Goal: Transaction & Acquisition: Book appointment/travel/reservation

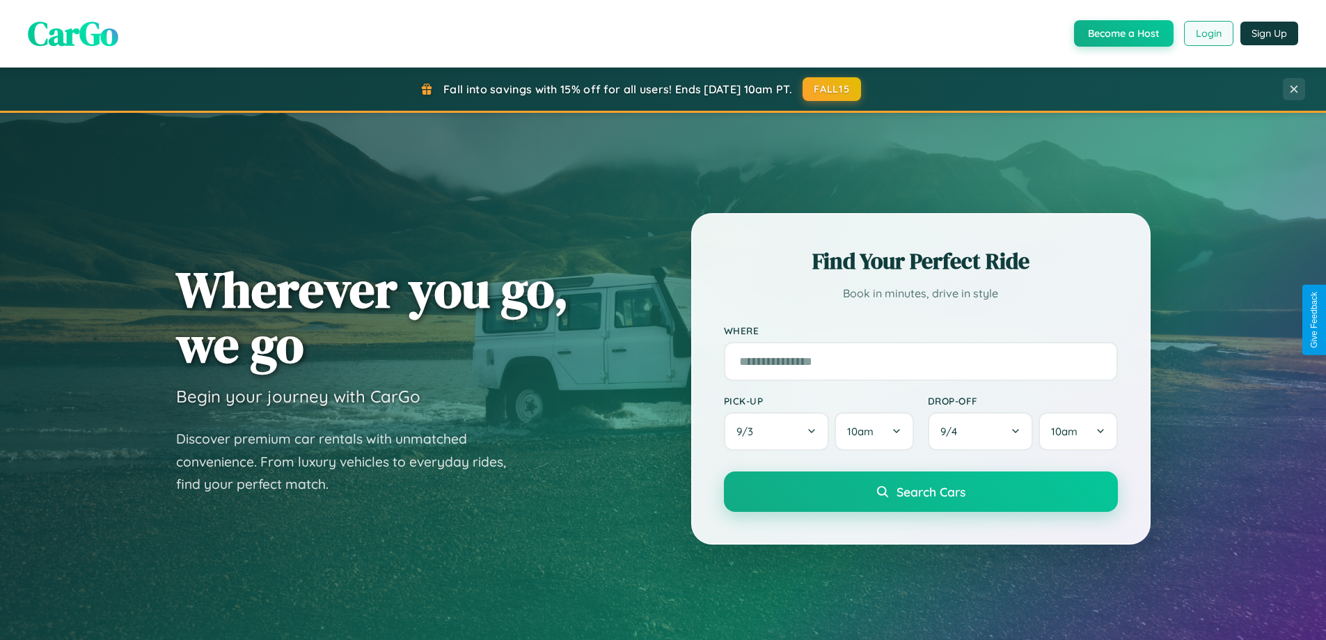
click at [1207, 33] on button "Login" at bounding box center [1208, 33] width 49 height 25
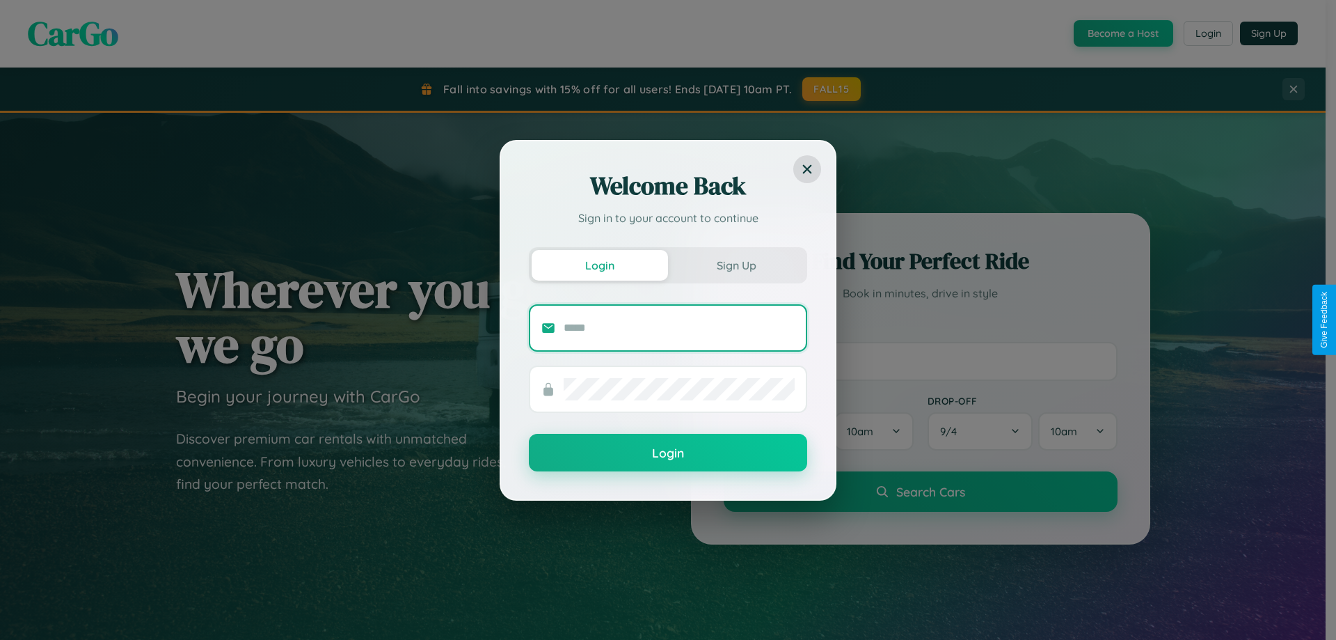
click at [679, 327] on input "text" at bounding box center [679, 328] width 231 height 22
type input "**********"
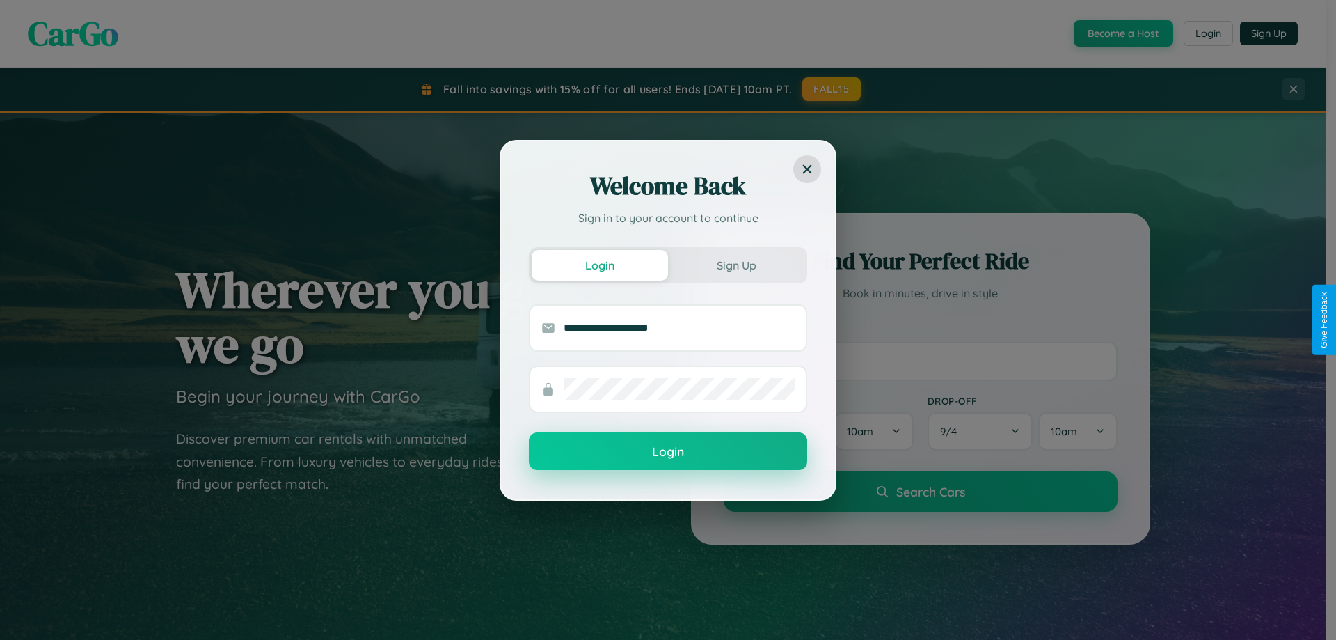
click at [668, 452] on button "Login" at bounding box center [668, 451] width 278 height 38
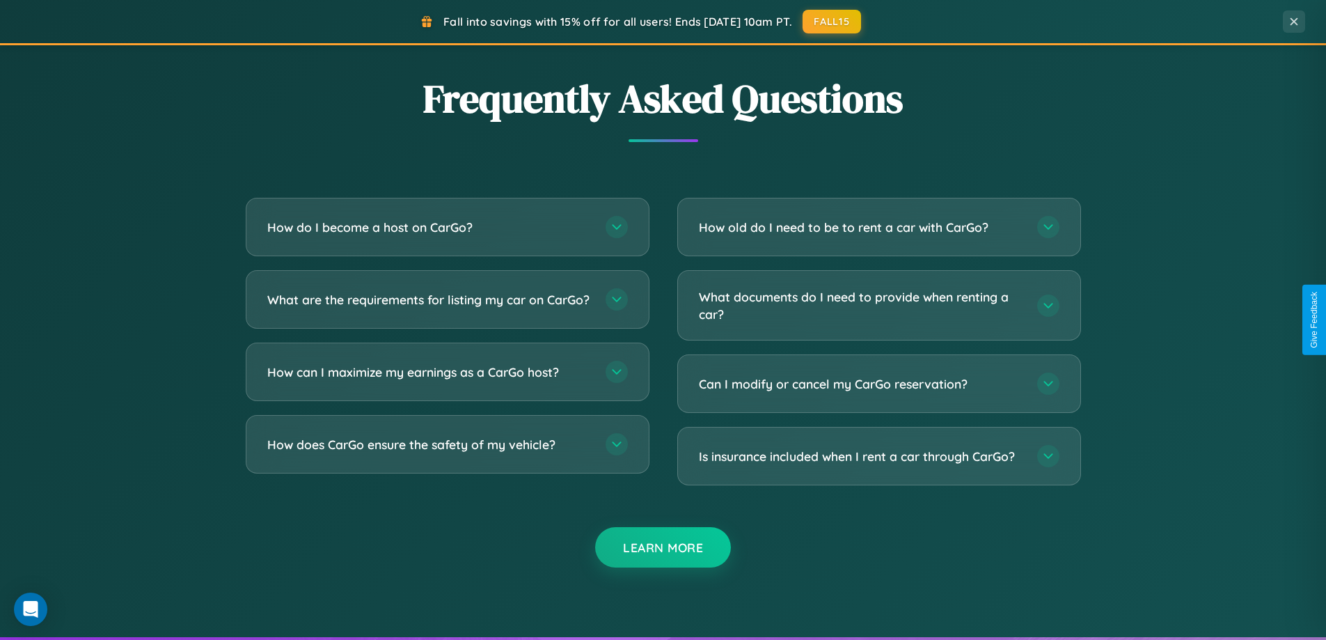
scroll to position [2678, 0]
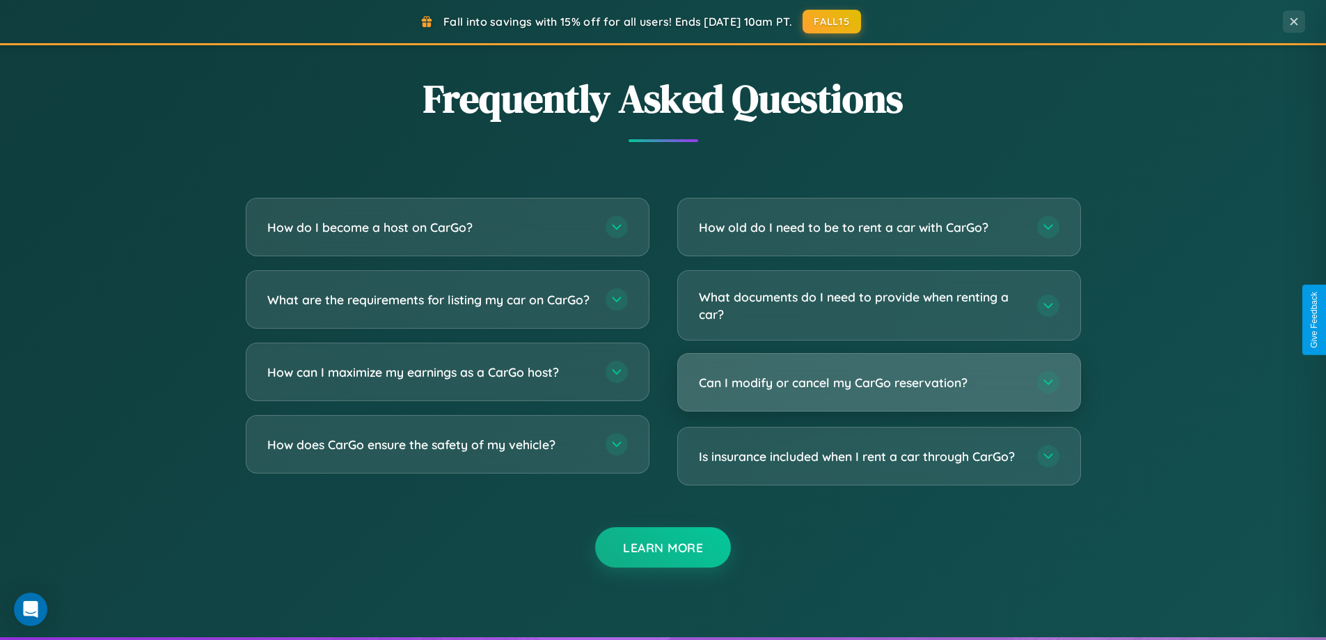
click at [878, 383] on h3 "Can I modify or cancel my CarGo reservation?" at bounding box center [861, 382] width 324 height 17
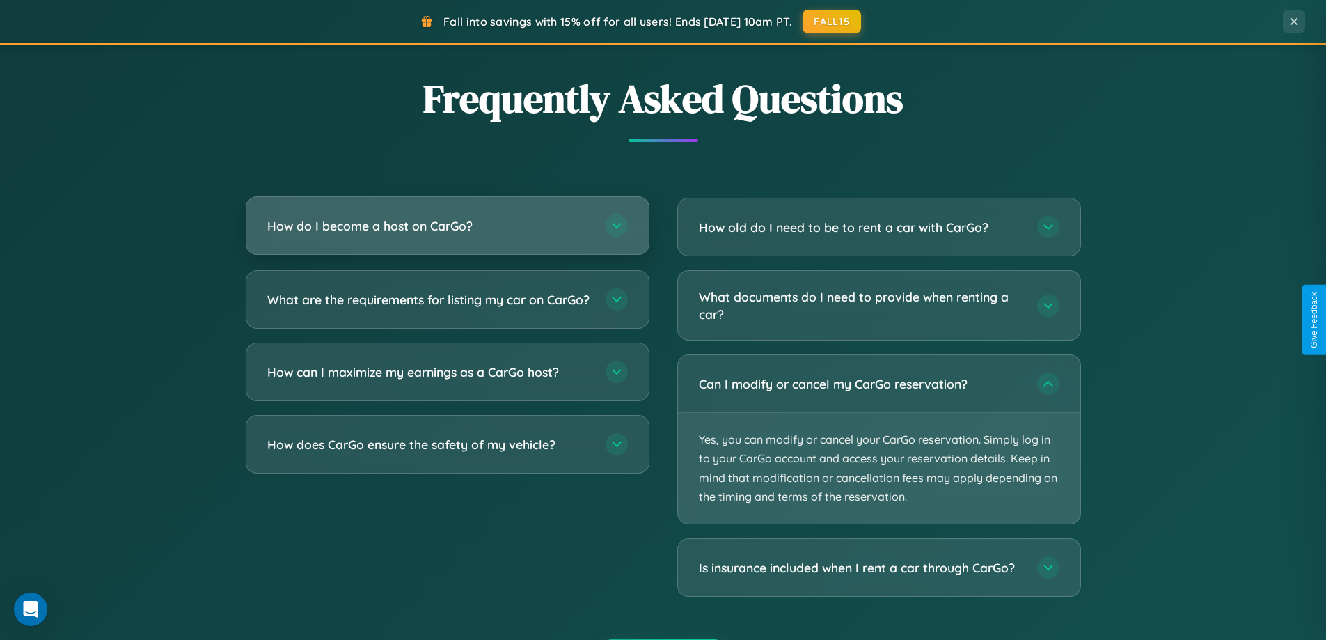
click at [447, 225] on h3 "How do I become a host on CarGo?" at bounding box center [429, 225] width 324 height 17
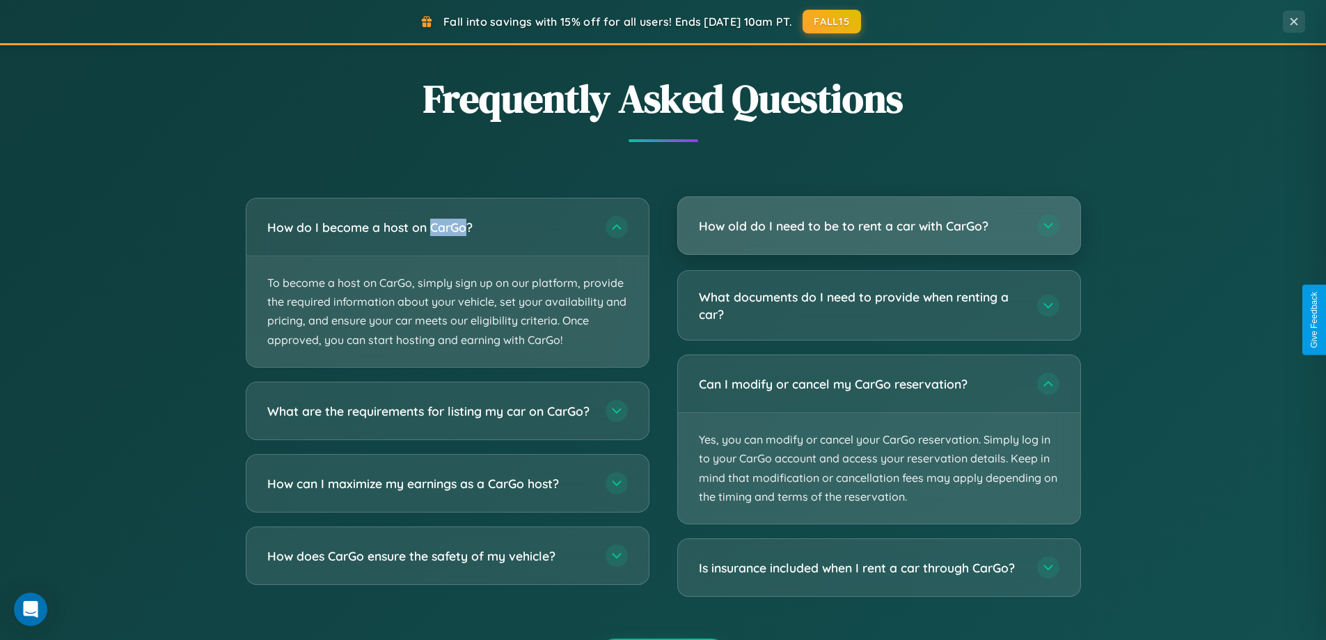
click at [878, 226] on h3 "How old do I need to be to rent a car with CarGo?" at bounding box center [861, 225] width 324 height 17
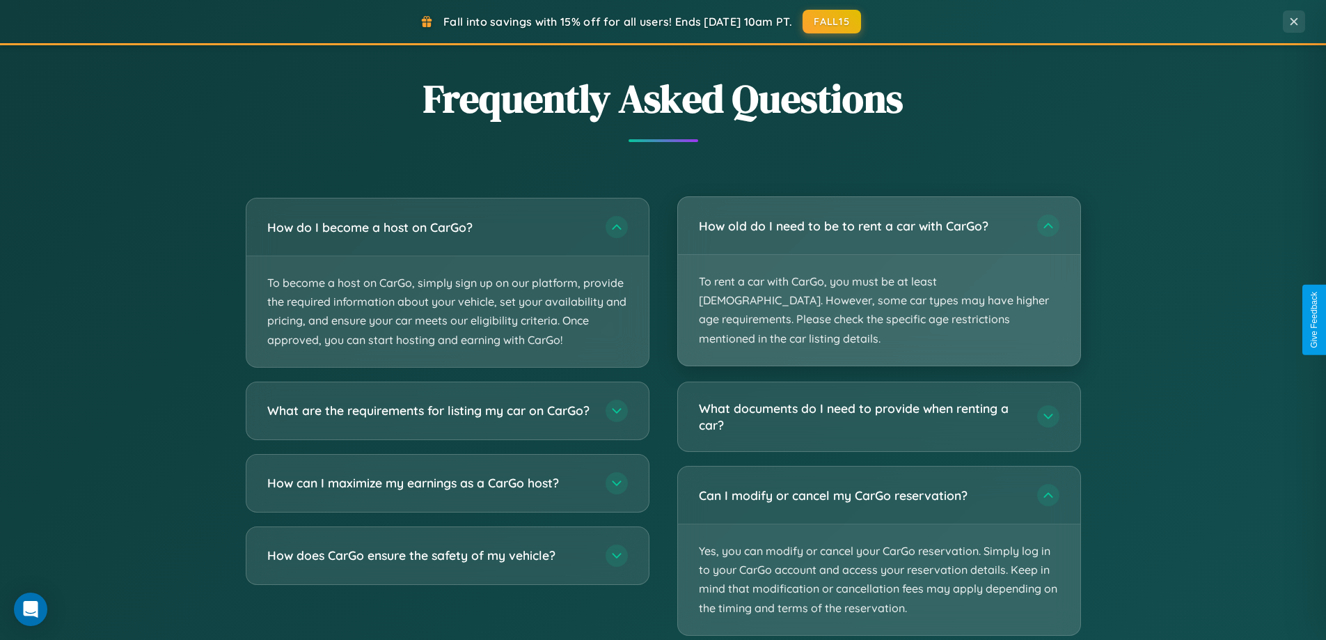
click at [878, 271] on p "To rent a car with CarGo, you must be at least [DEMOGRAPHIC_DATA]. However, som…" at bounding box center [879, 310] width 402 height 111
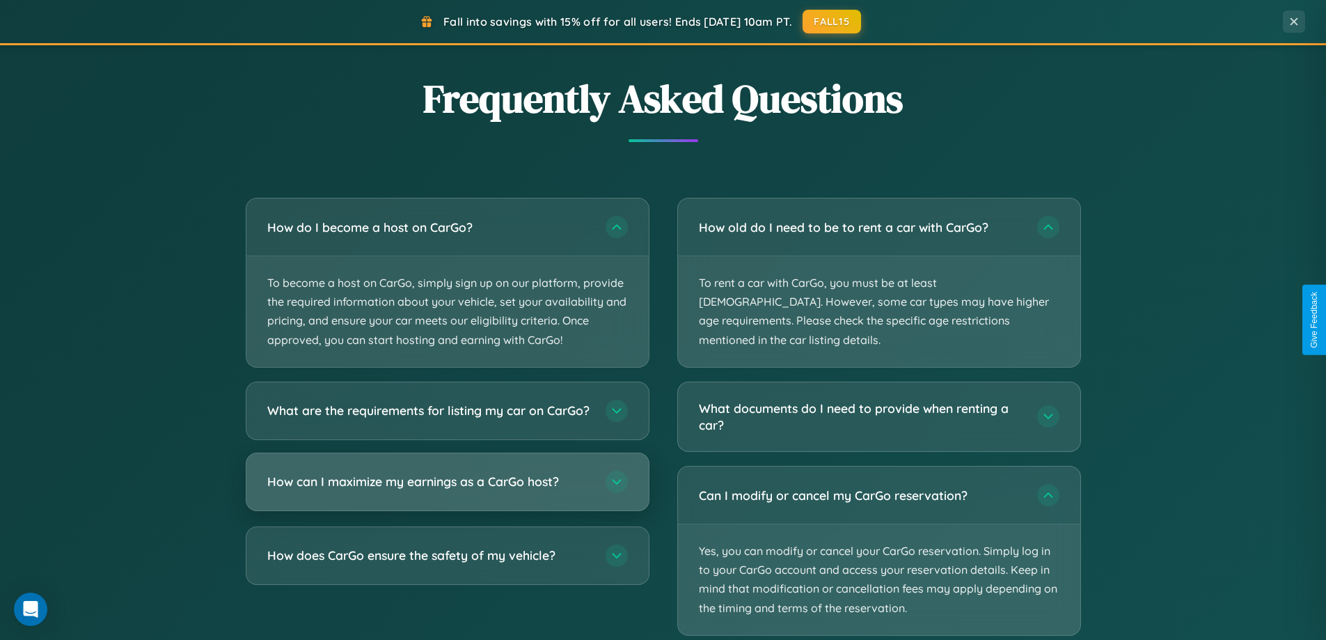
click at [447, 490] on h3 "How can I maximize my earnings as a CarGo host?" at bounding box center [429, 481] width 324 height 17
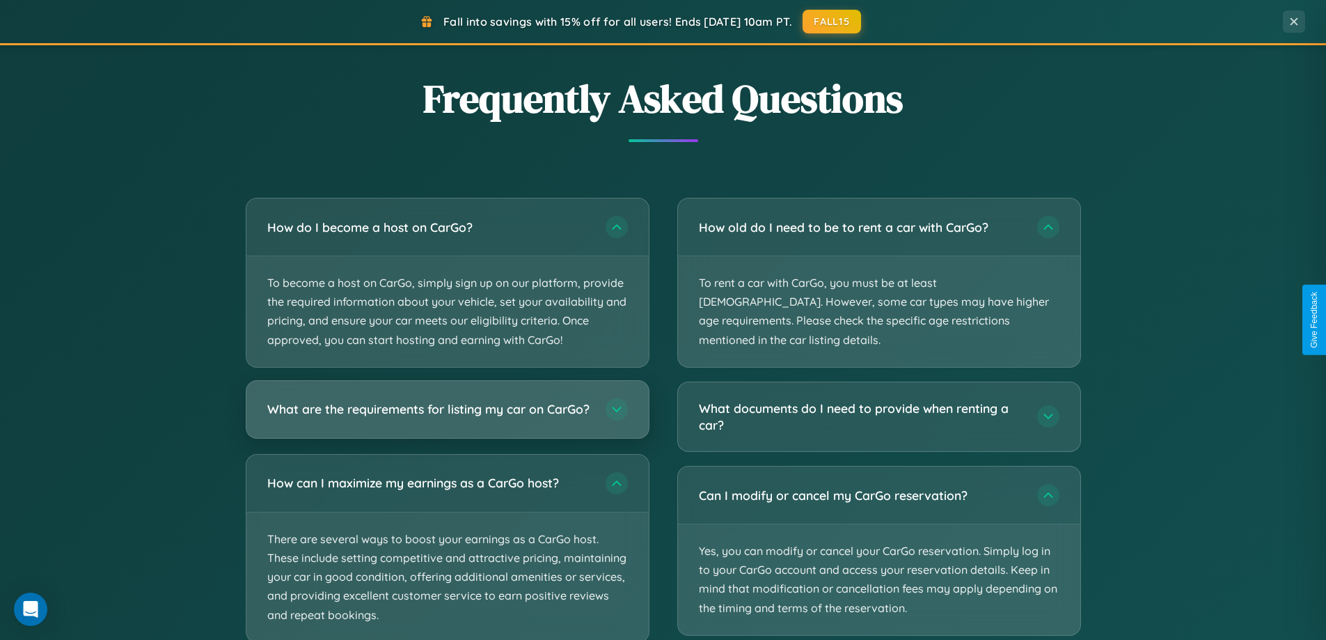
click at [447, 415] on h3 "What are the requirements for listing my car on CarGo?" at bounding box center [429, 408] width 324 height 17
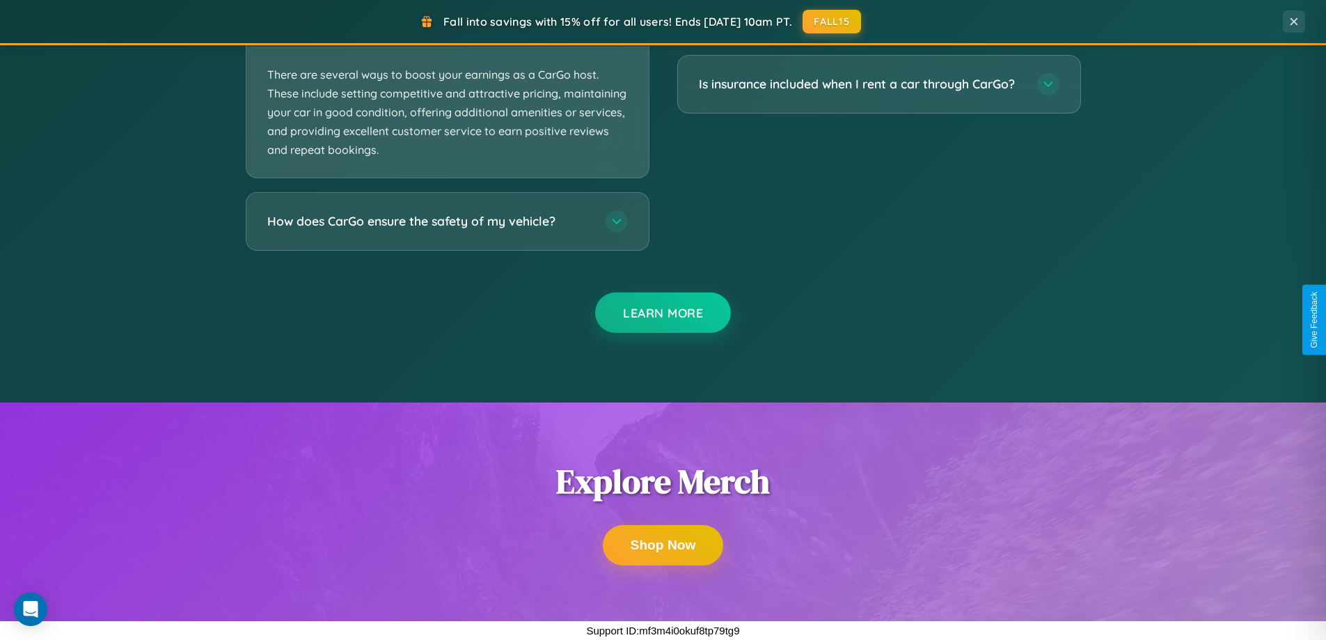
scroll to position [2644, 0]
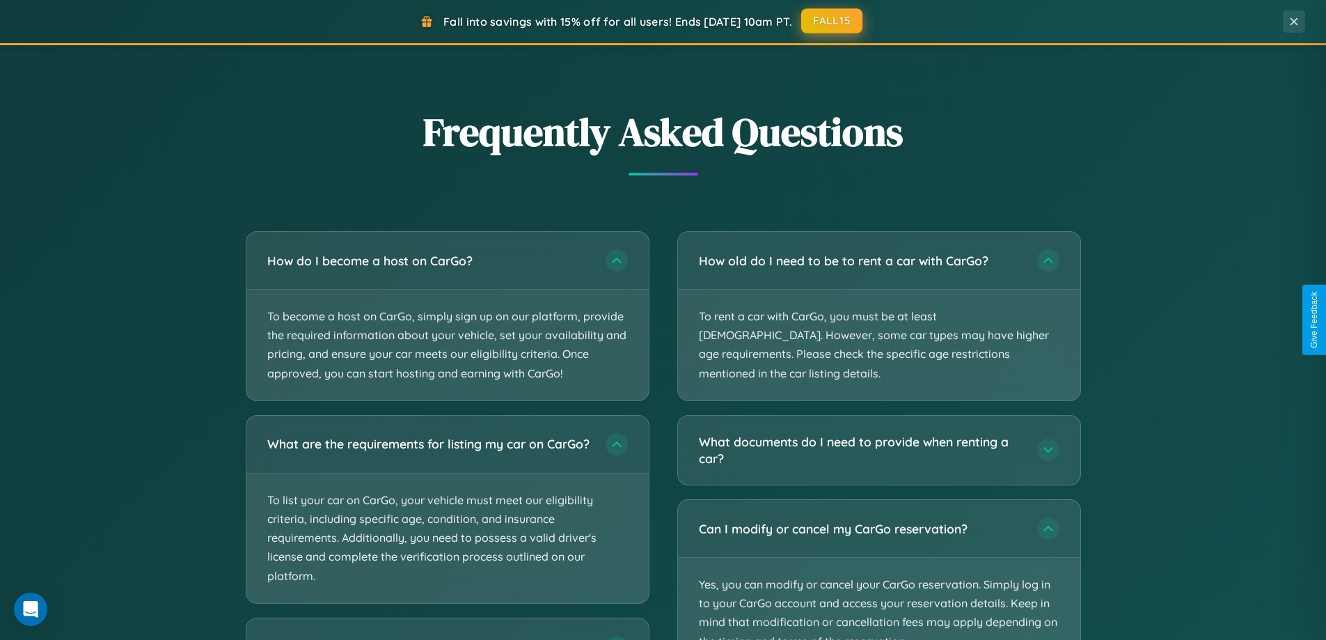
click at [832, 22] on button "FALL15" at bounding box center [831, 20] width 61 height 25
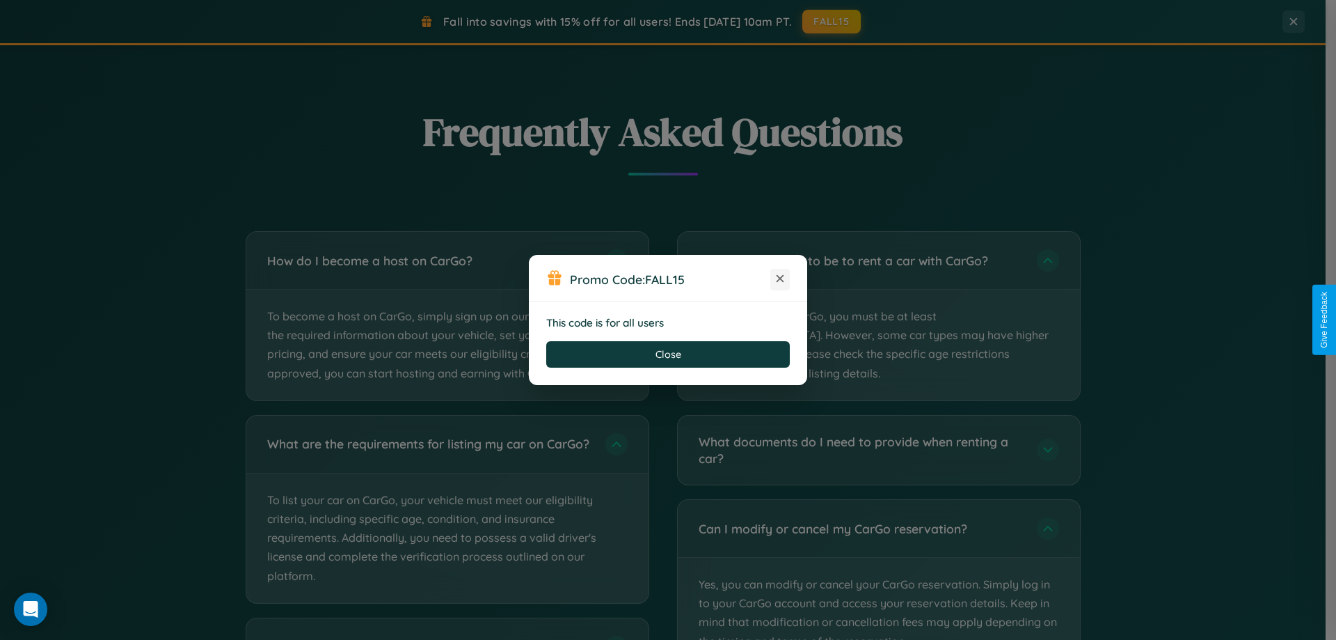
click at [780, 279] on icon at bounding box center [780, 278] width 14 height 14
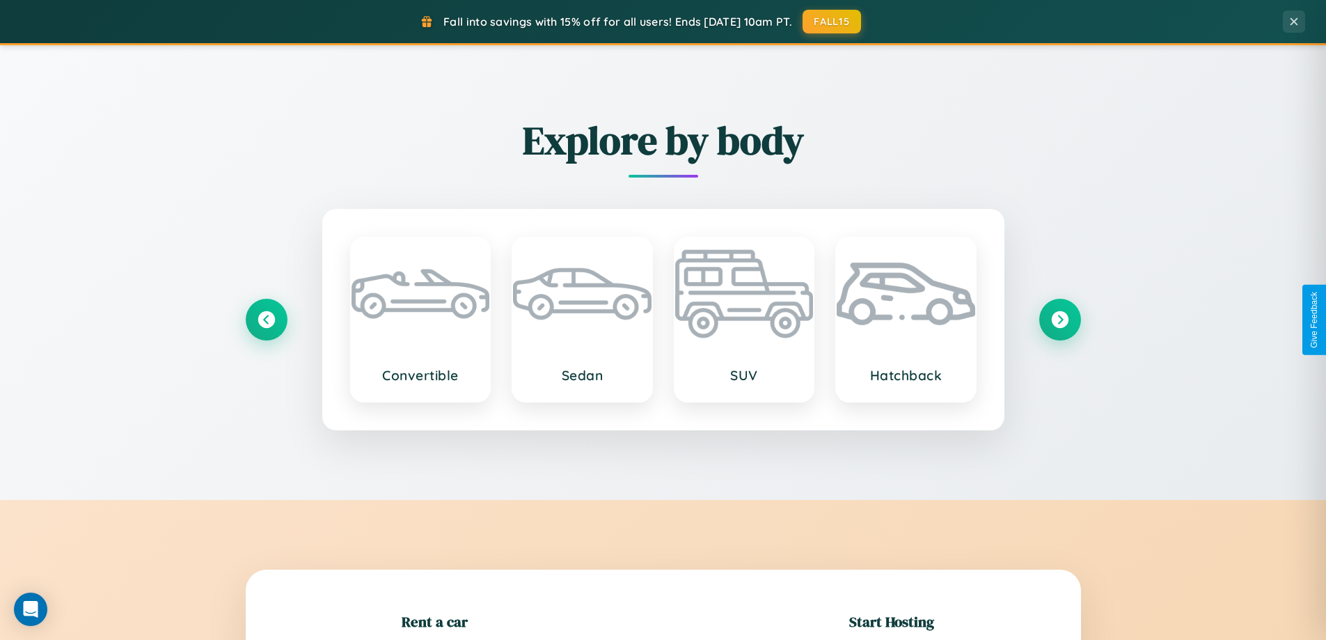
scroll to position [301, 0]
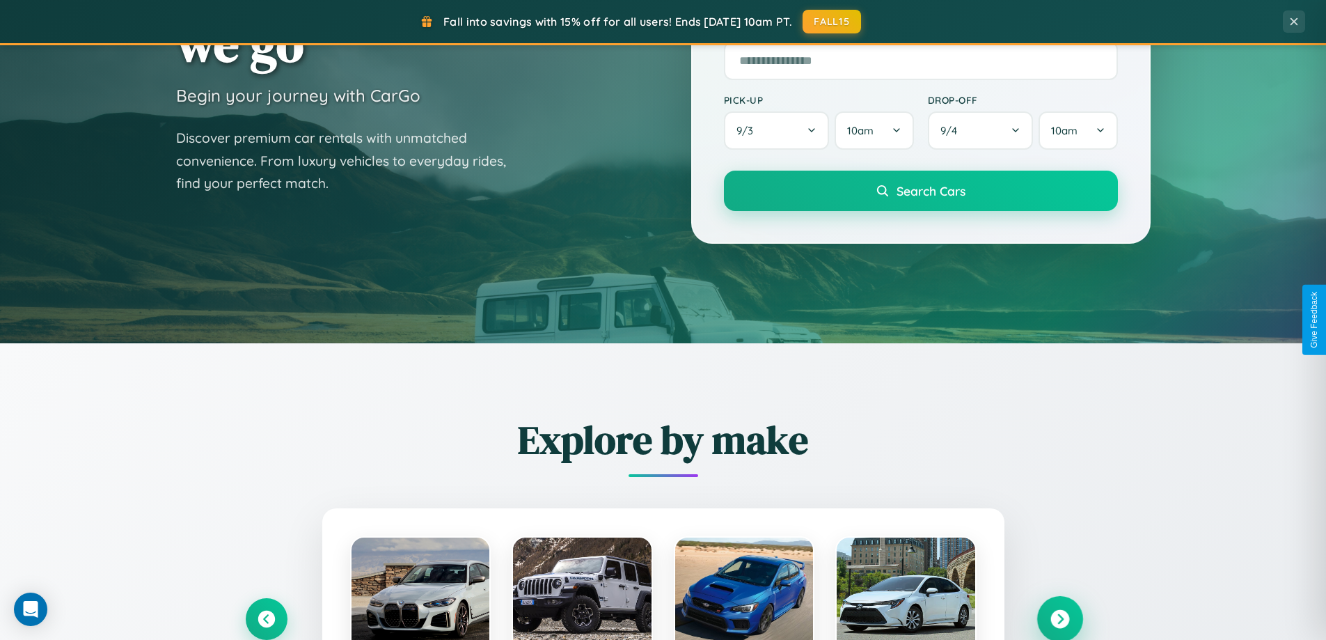
click at [1059, 619] on icon at bounding box center [1059, 619] width 19 height 19
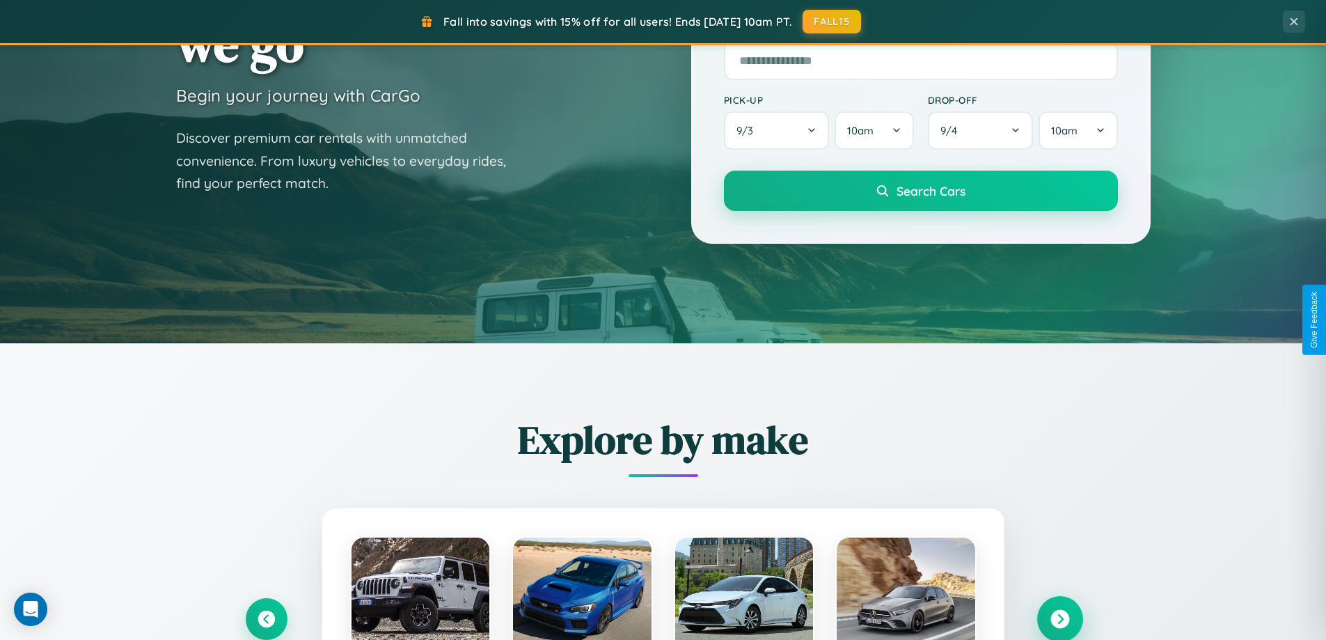
click at [1059, 617] on icon at bounding box center [1059, 619] width 19 height 19
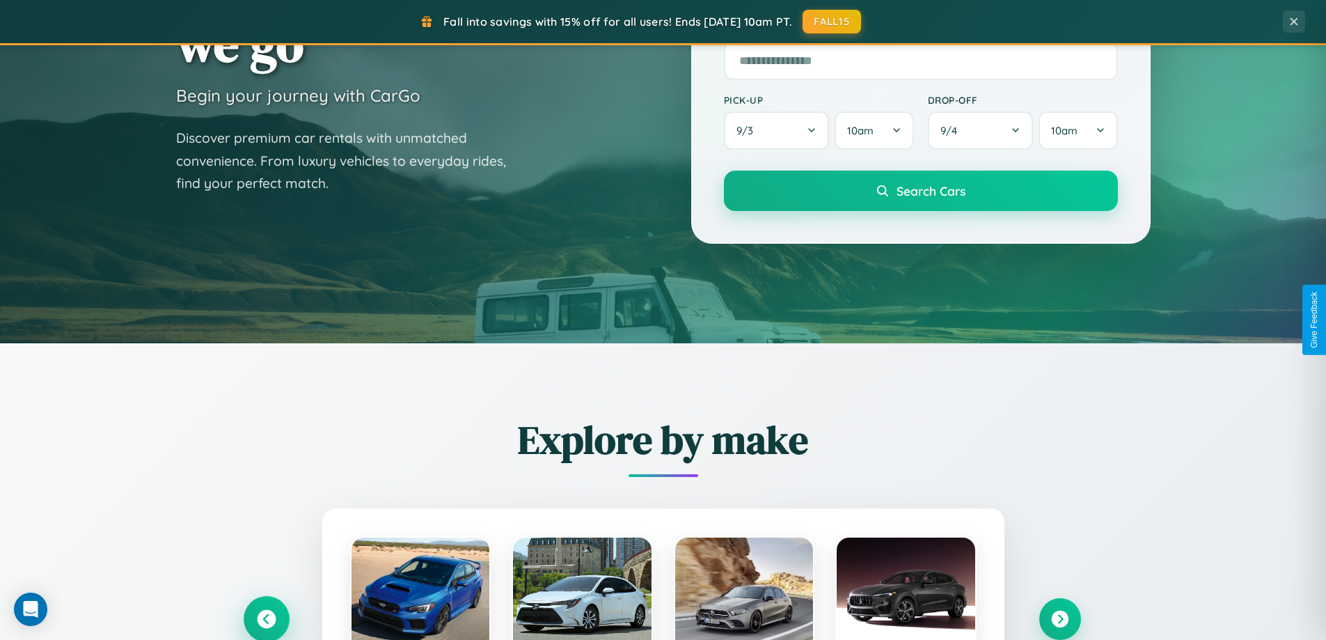
click at [266, 618] on icon at bounding box center [266, 619] width 19 height 19
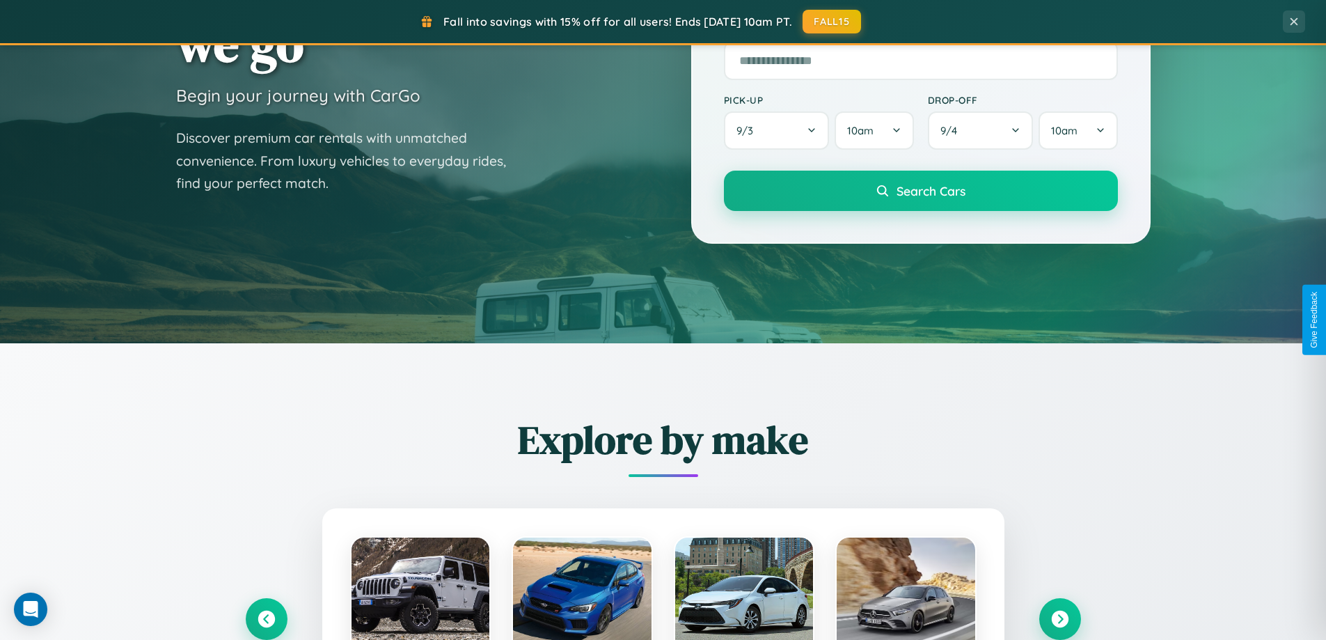
scroll to position [1393, 0]
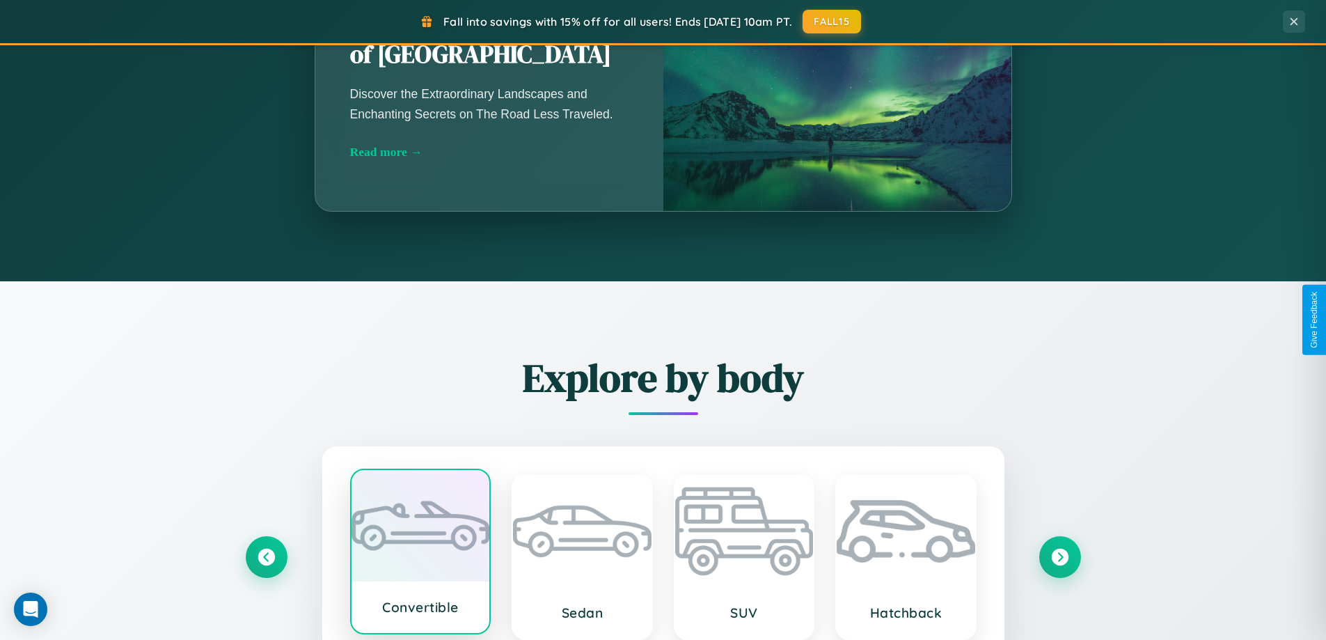
click at [420, 554] on div at bounding box center [420, 525] width 138 height 111
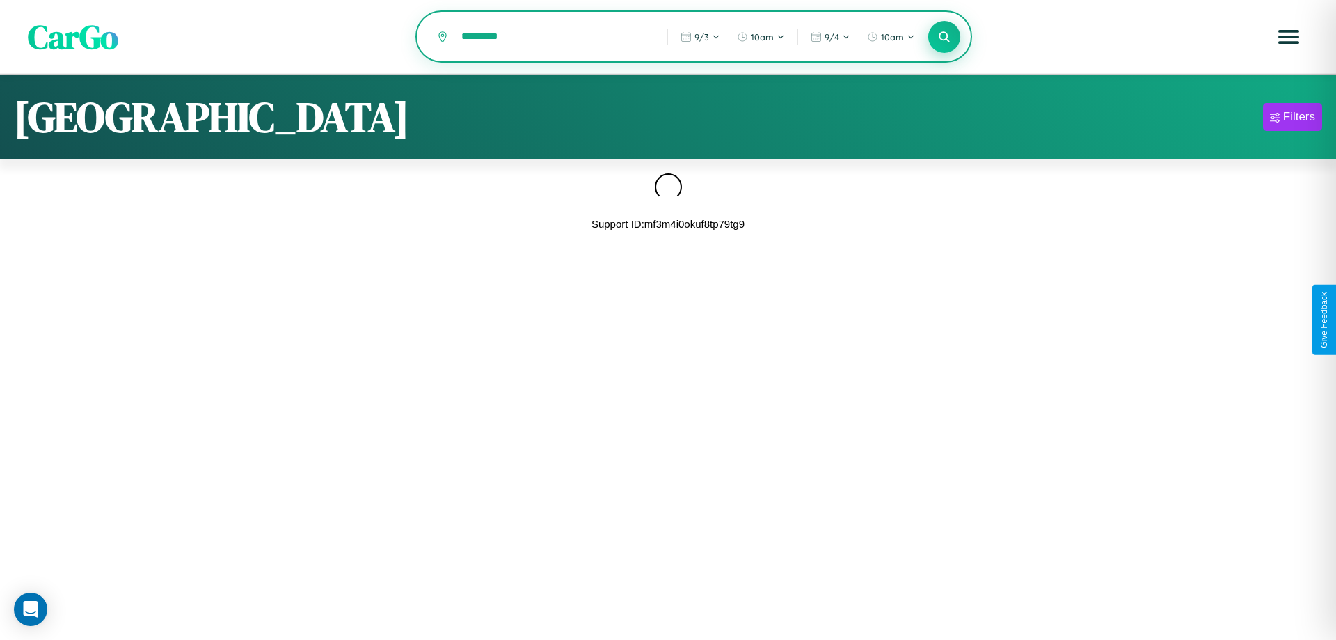
type input "*********"
click at [944, 38] on icon at bounding box center [943, 36] width 13 height 13
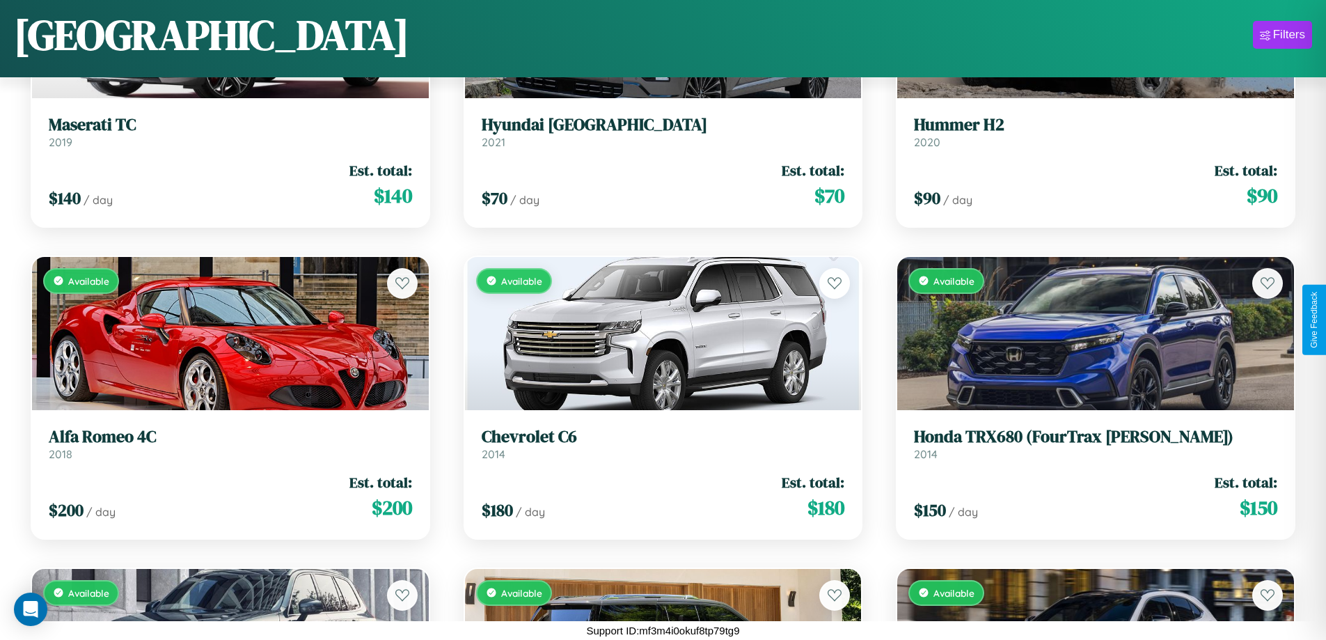
scroll to position [11102, 0]
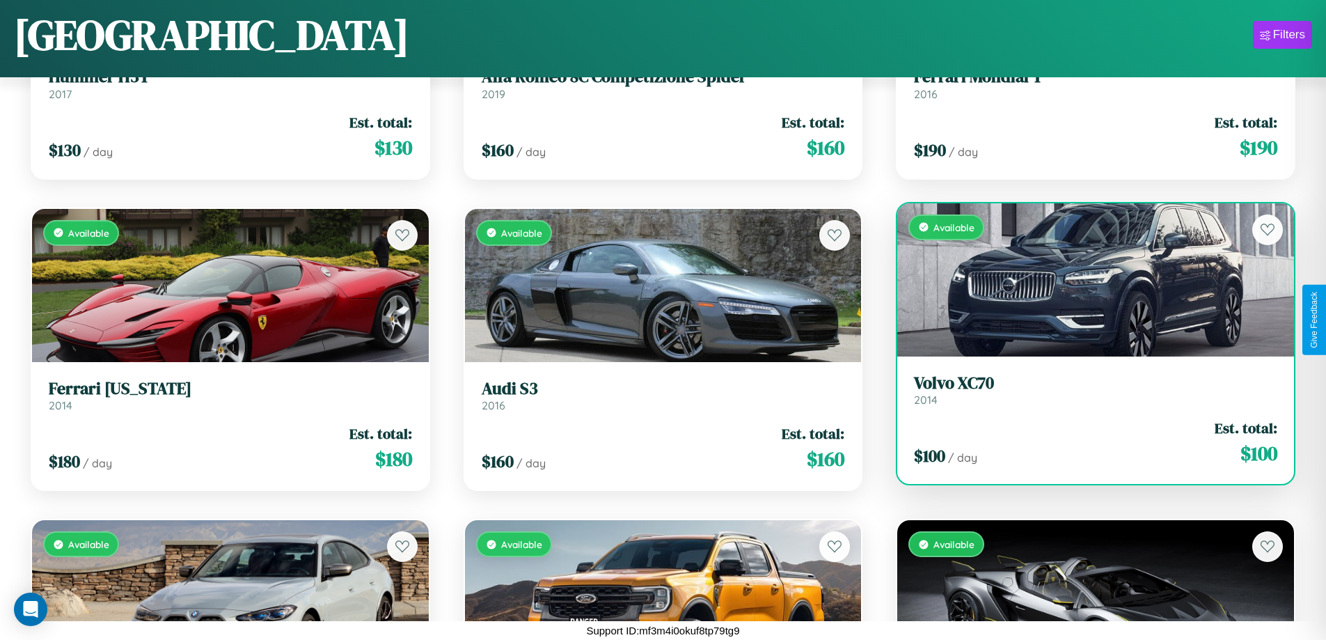
click at [1086, 392] on link "Volvo XC70 2014" at bounding box center [1095, 390] width 363 height 34
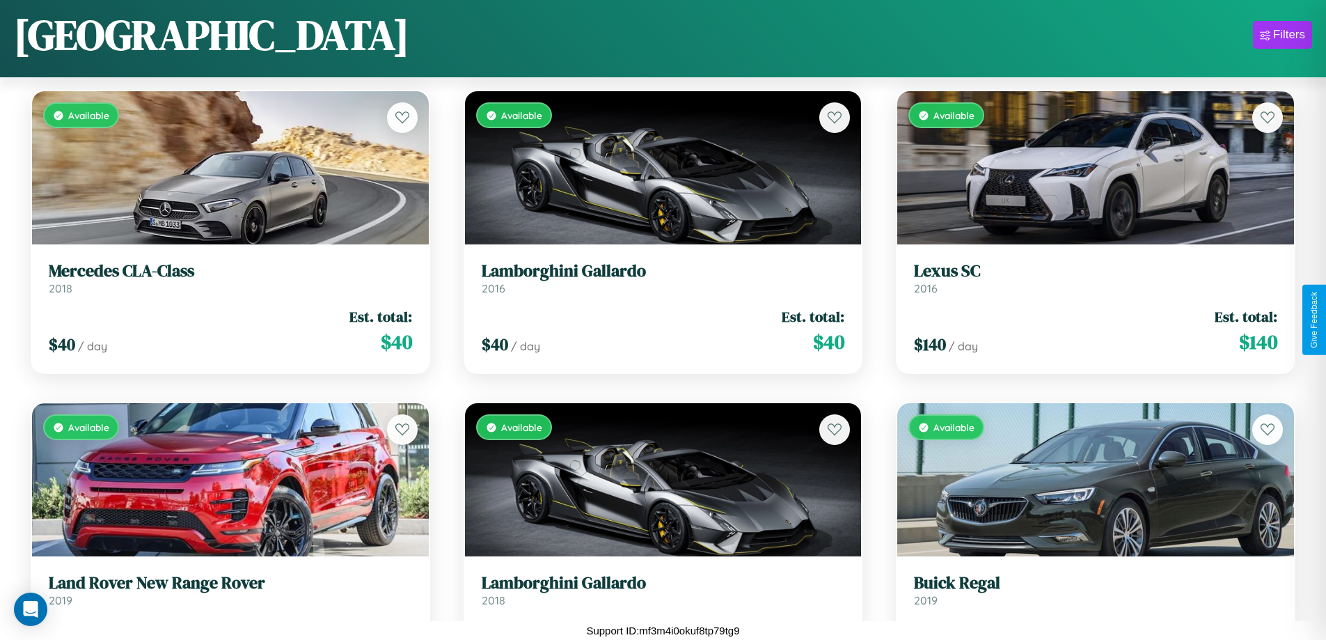
scroll to position [13284, 0]
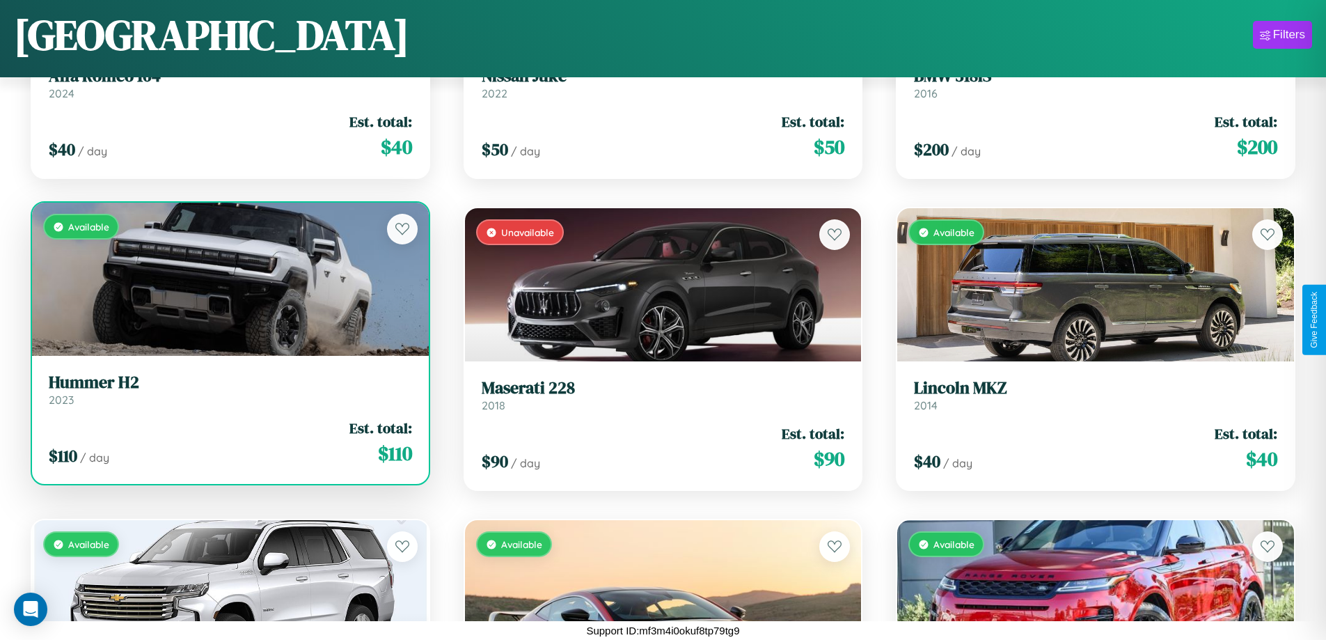
click at [228, 285] on div "Available" at bounding box center [230, 279] width 397 height 153
click at [228, 279] on div "Available" at bounding box center [230, 279] width 397 height 153
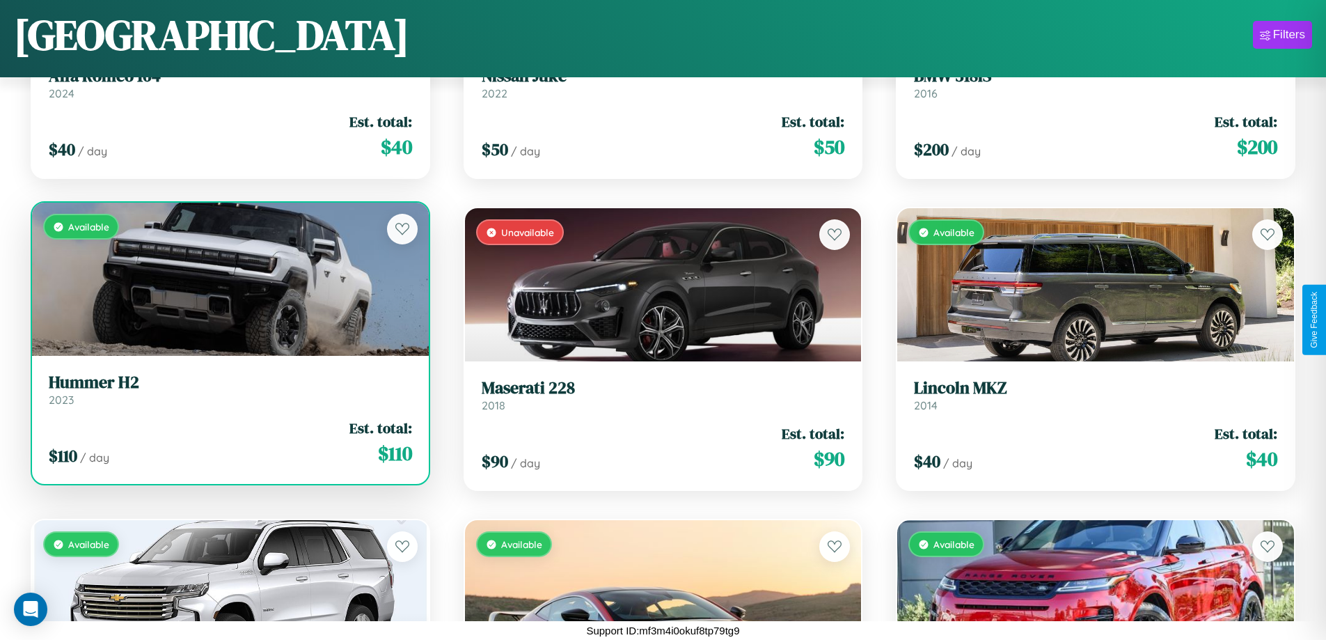
click at [228, 279] on div "Available" at bounding box center [230, 279] width 397 height 153
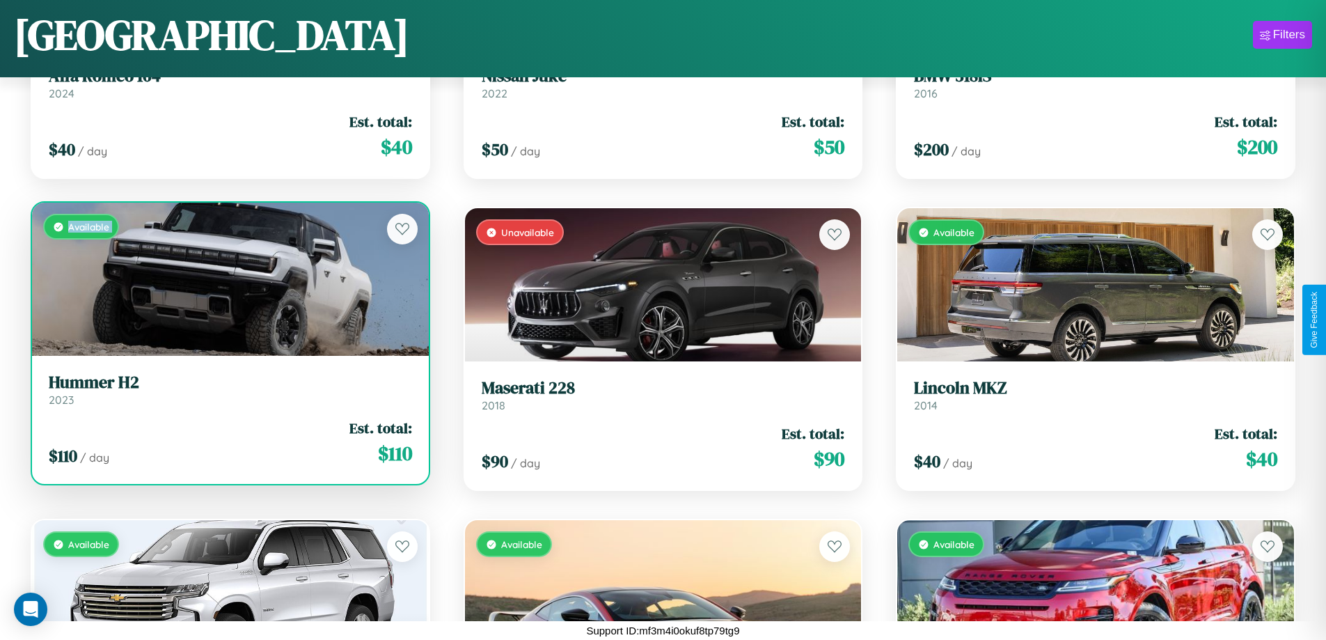
click at [228, 279] on div "Available" at bounding box center [230, 279] width 397 height 153
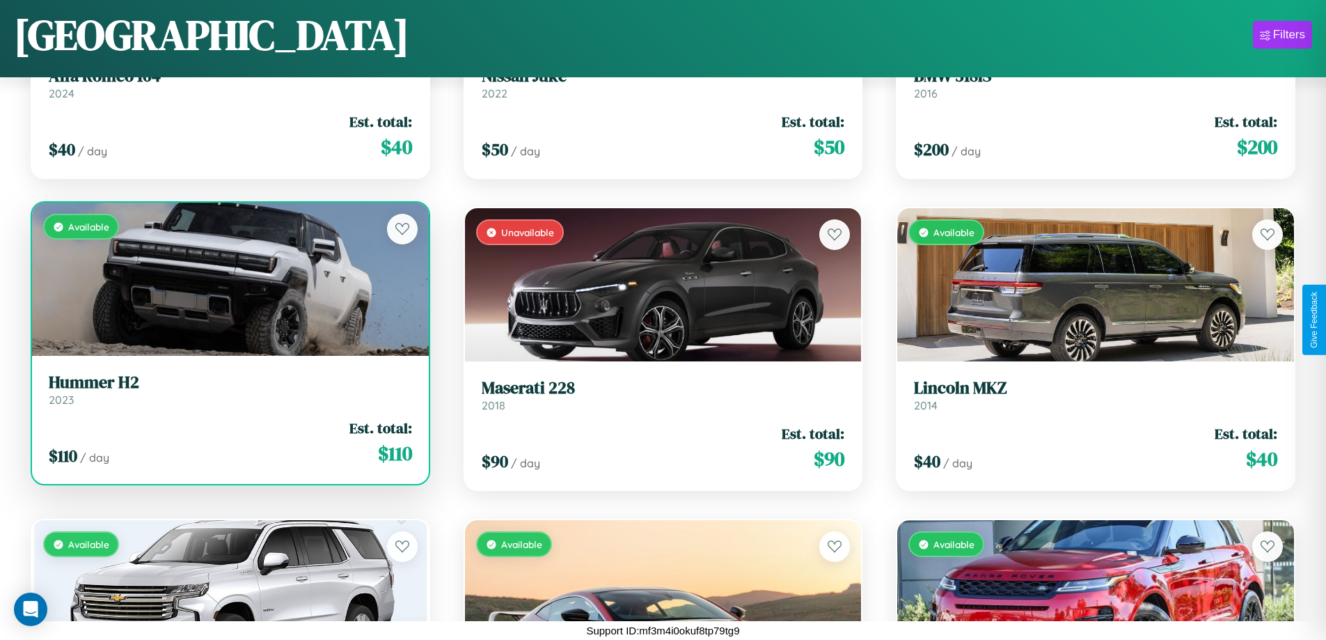
click at [228, 279] on div "Available" at bounding box center [230, 279] width 397 height 153
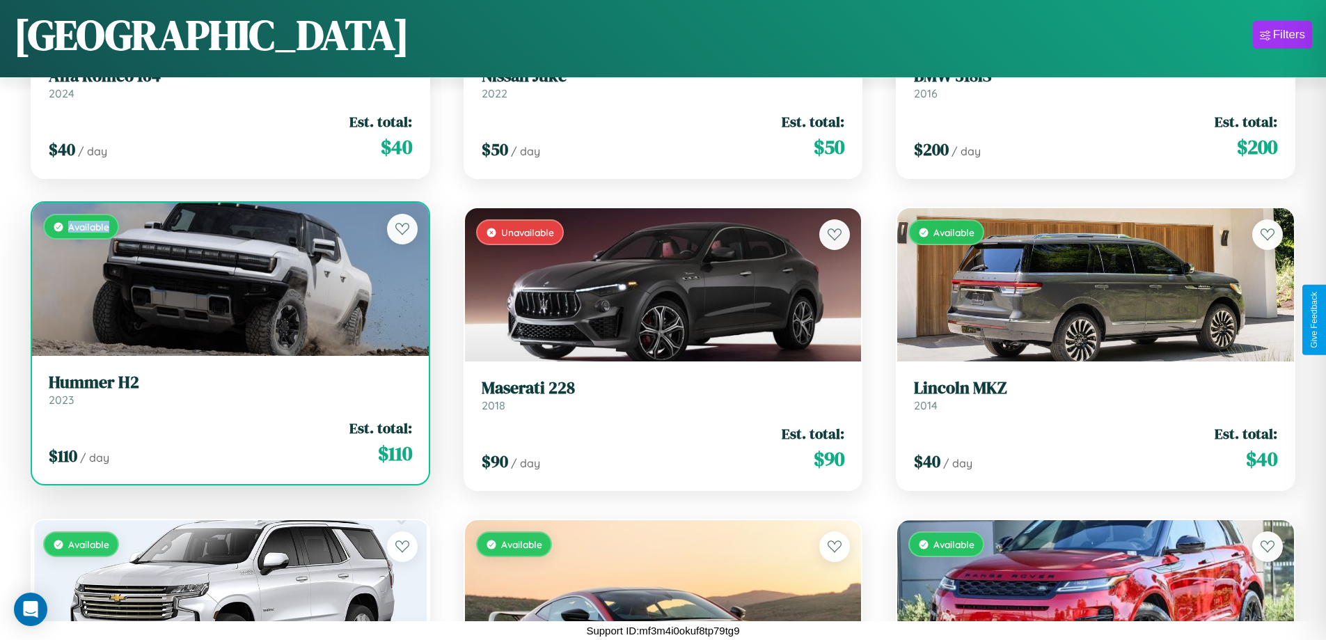
click at [228, 279] on div "Available" at bounding box center [230, 279] width 397 height 153
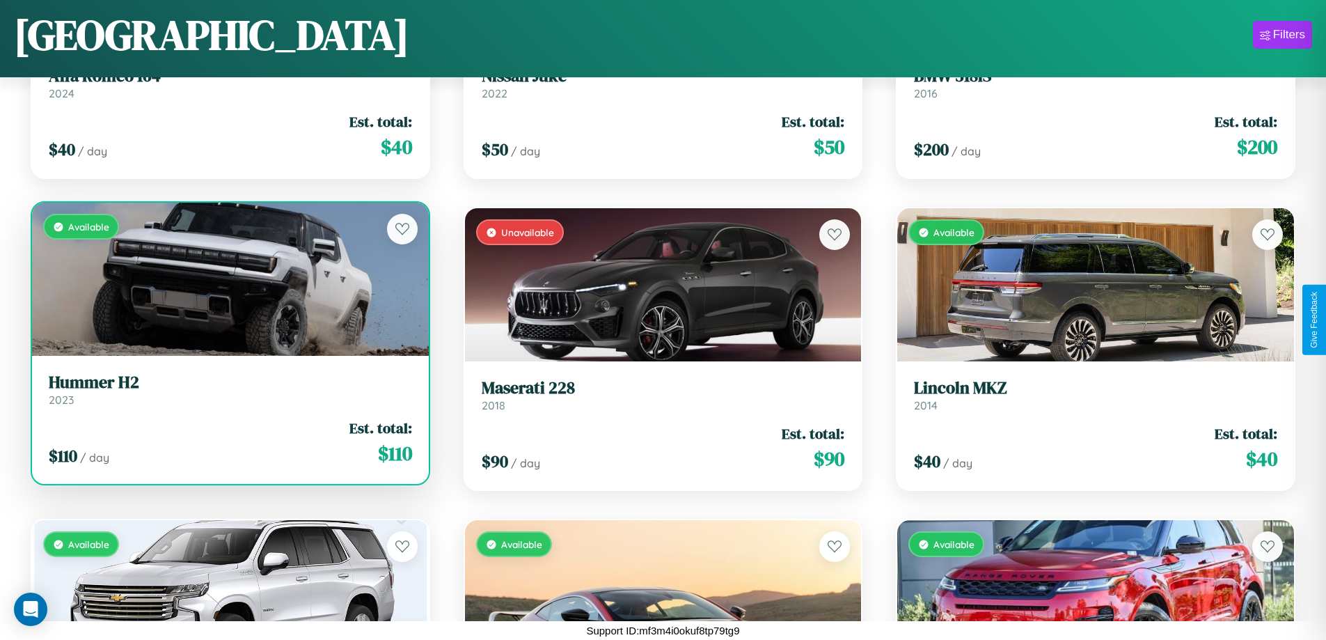
click at [228, 389] on h3 "Hummer H2" at bounding box center [230, 382] width 363 height 20
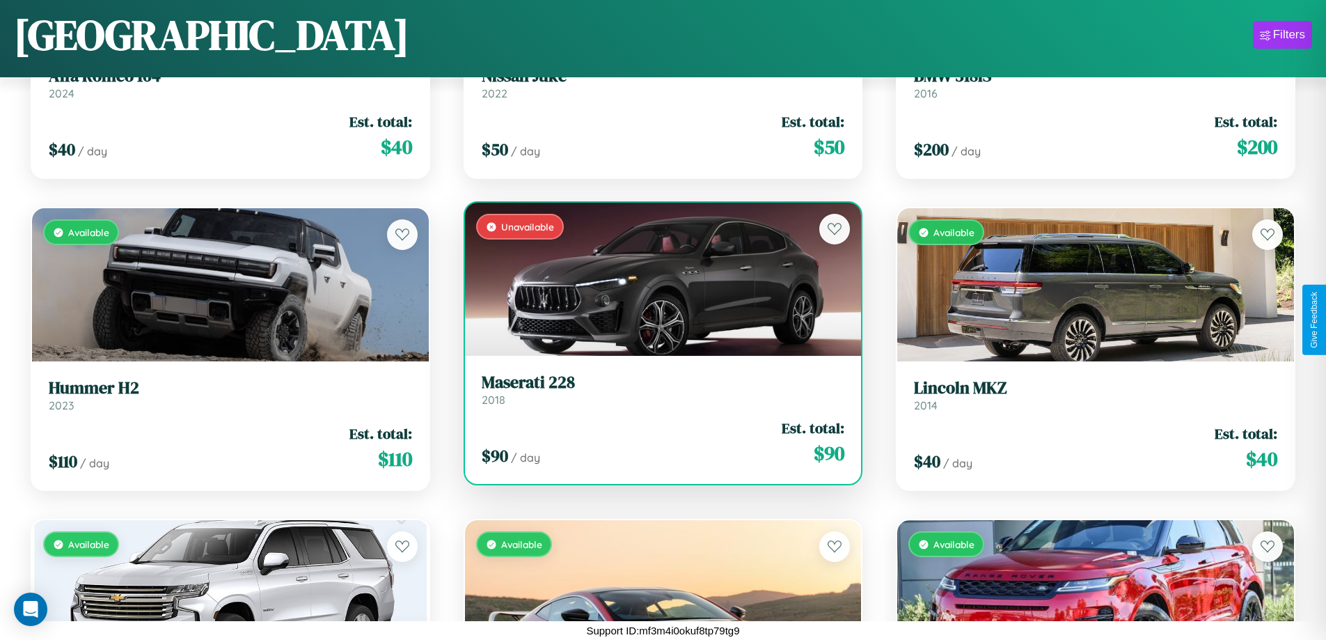
scroll to position [11726, 0]
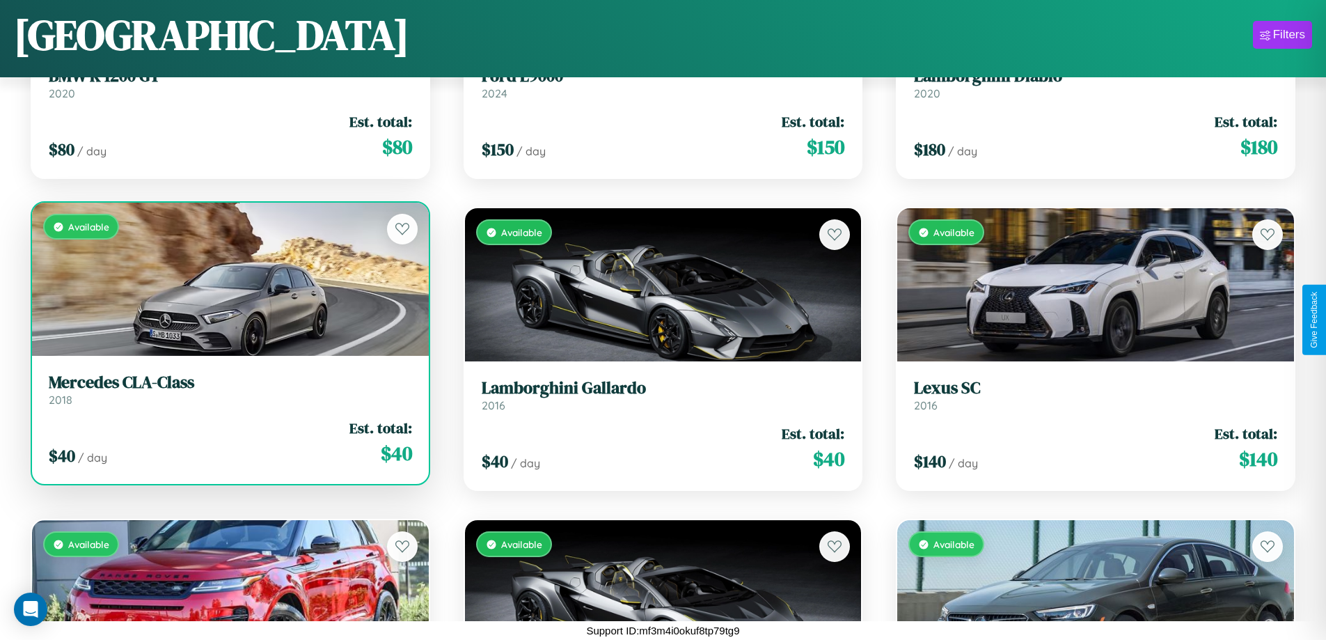
click at [228, 395] on link "Mercedes CLA-Class 2018" at bounding box center [230, 389] width 363 height 34
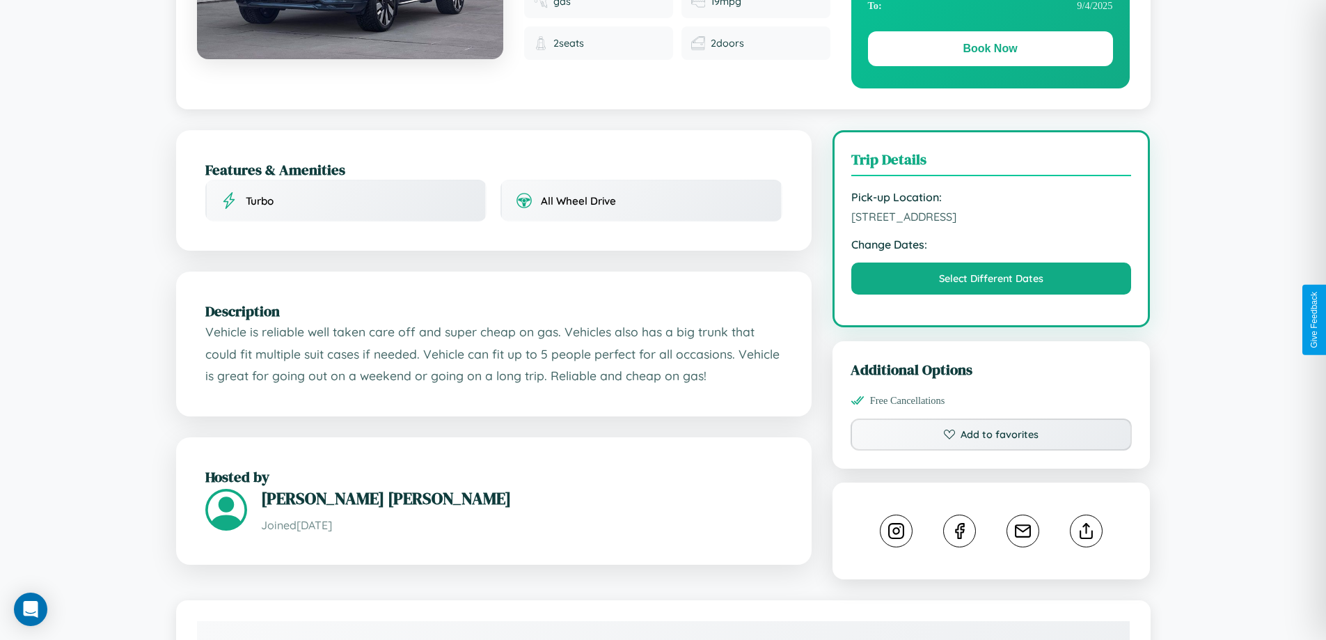
scroll to position [775, 0]
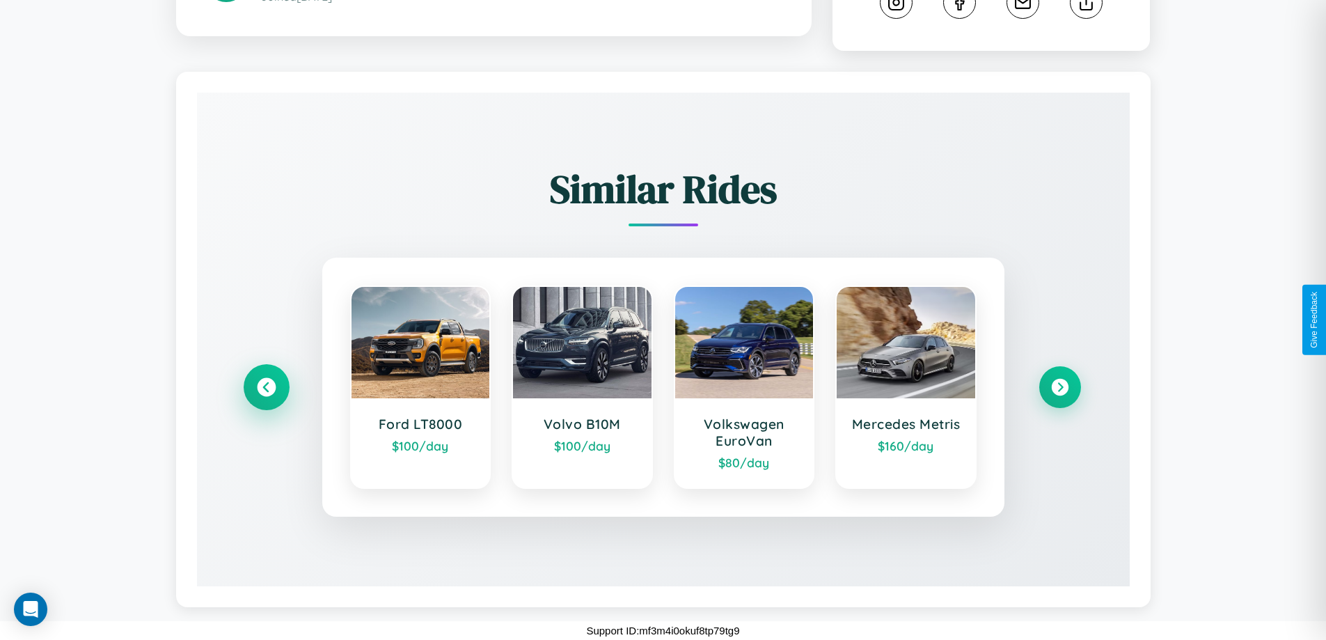
click at [266, 387] on icon at bounding box center [266, 387] width 19 height 19
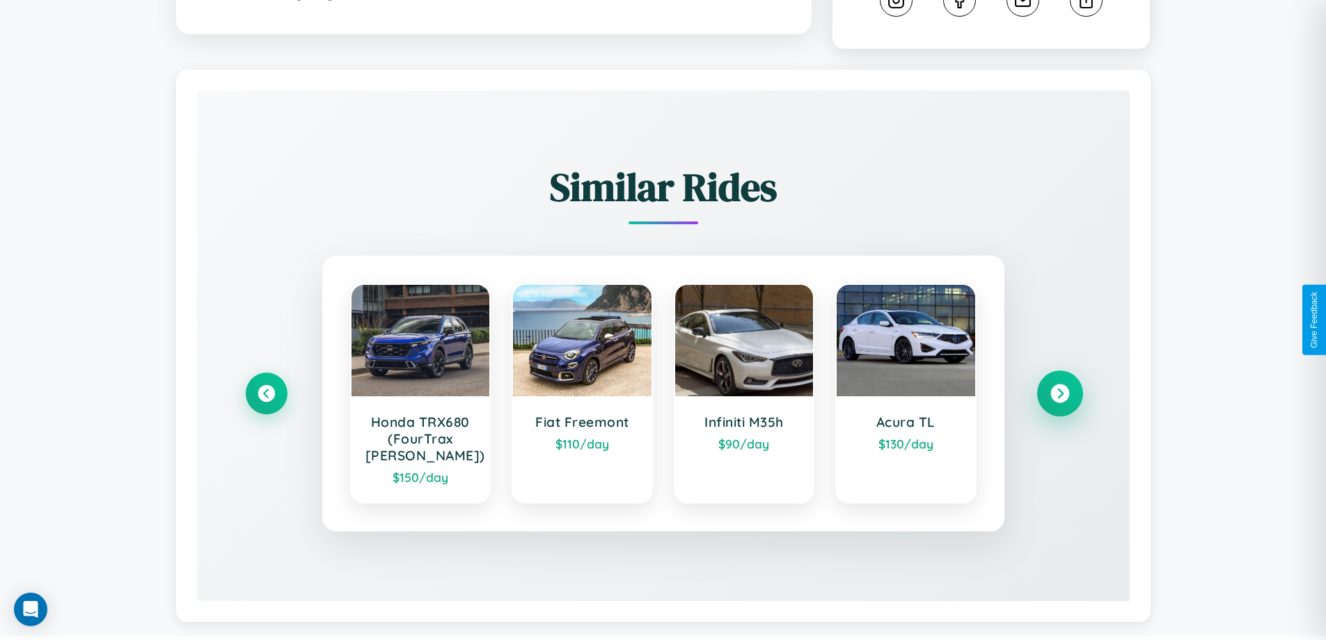
click at [1059, 395] on icon at bounding box center [1059, 393] width 19 height 19
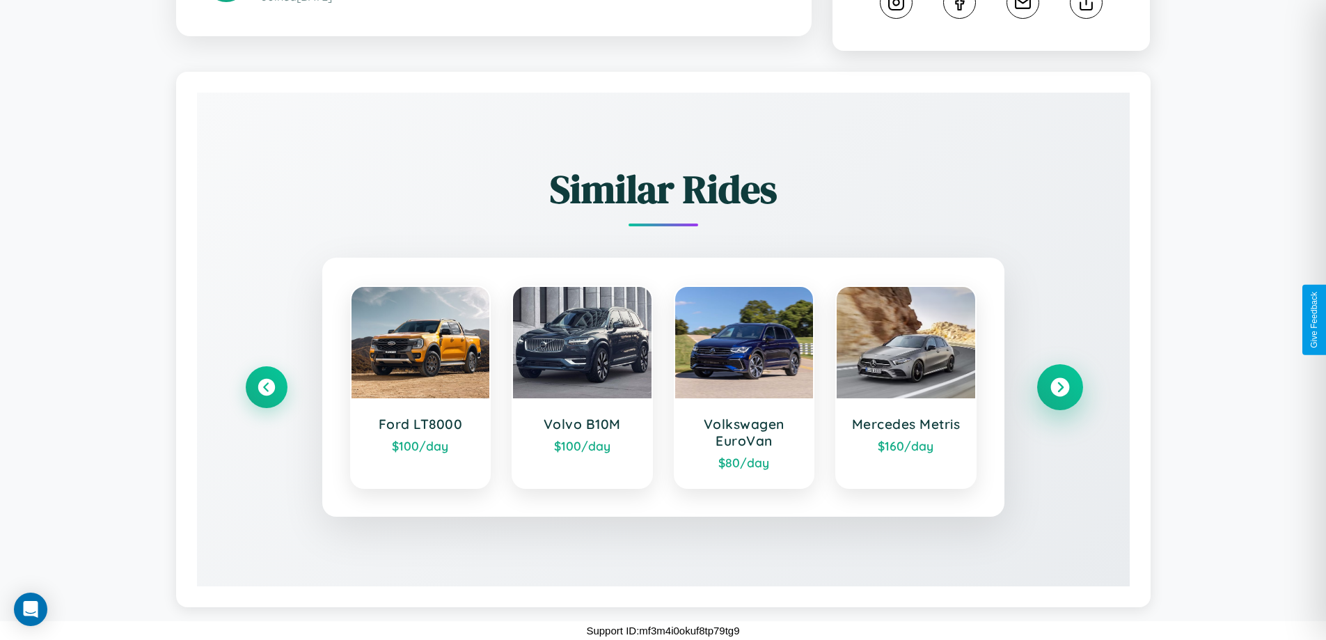
click at [1059, 387] on icon at bounding box center [1059, 387] width 19 height 19
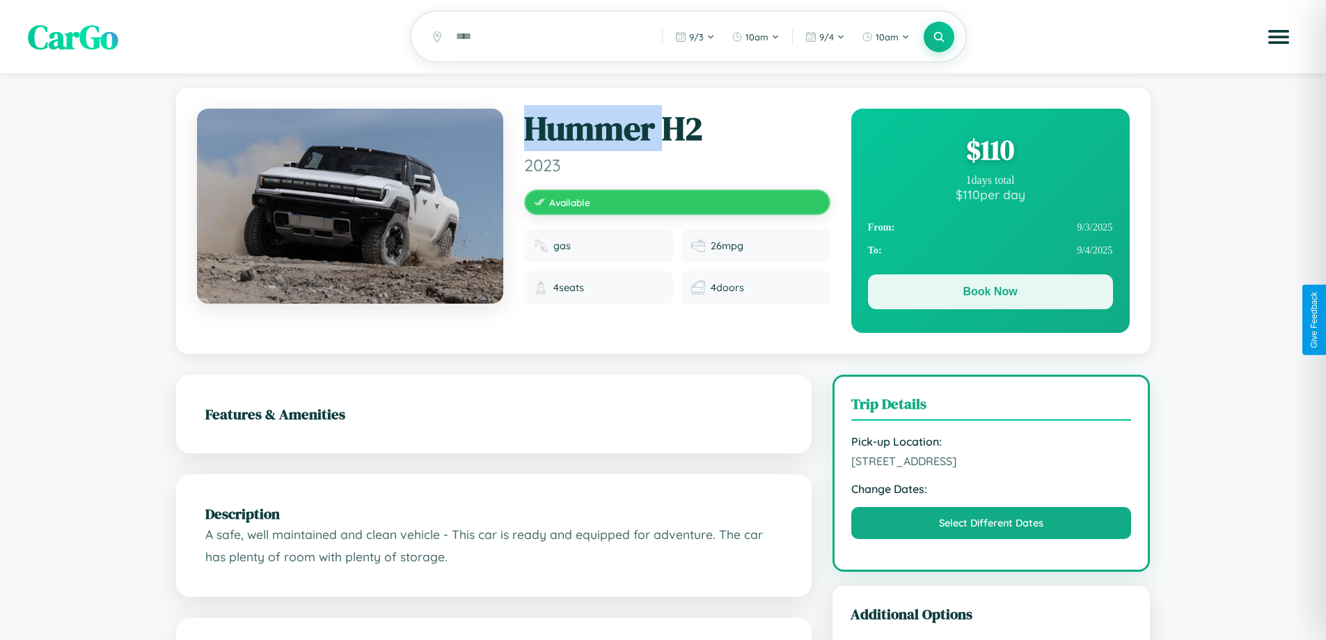
click at [990, 294] on button "Book Now" at bounding box center [990, 291] width 245 height 35
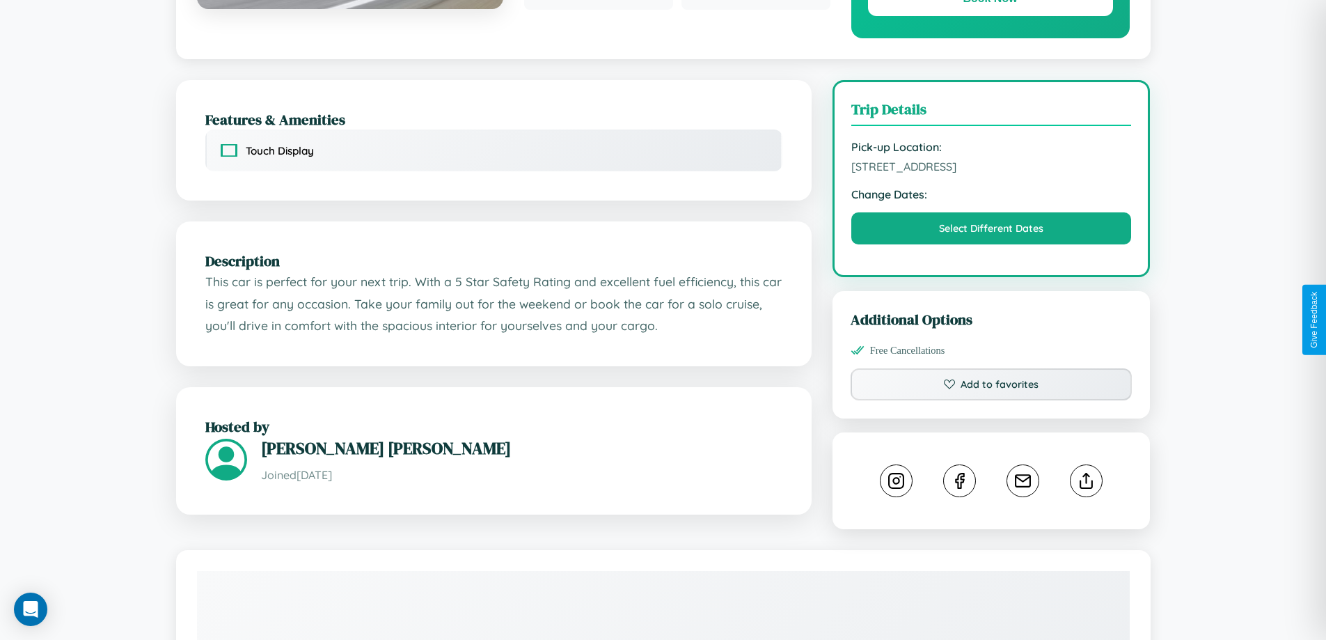
scroll to position [361, 0]
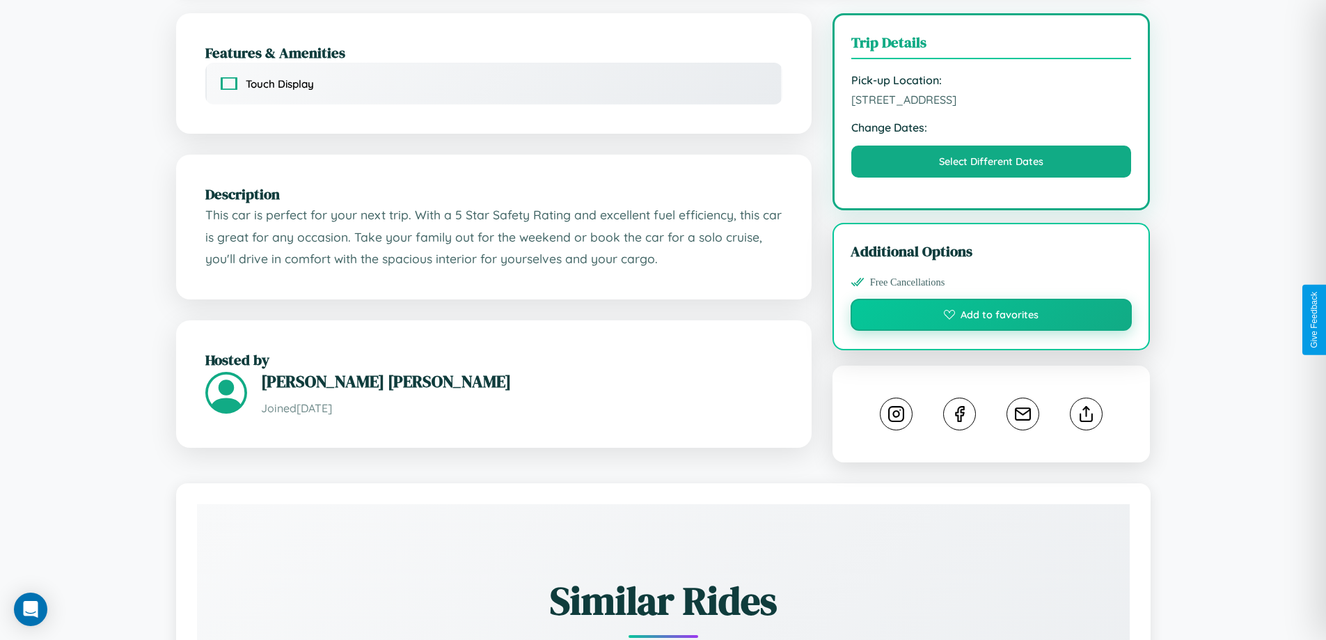
click at [991, 319] on button "Add to favorites" at bounding box center [991, 315] width 282 height 32
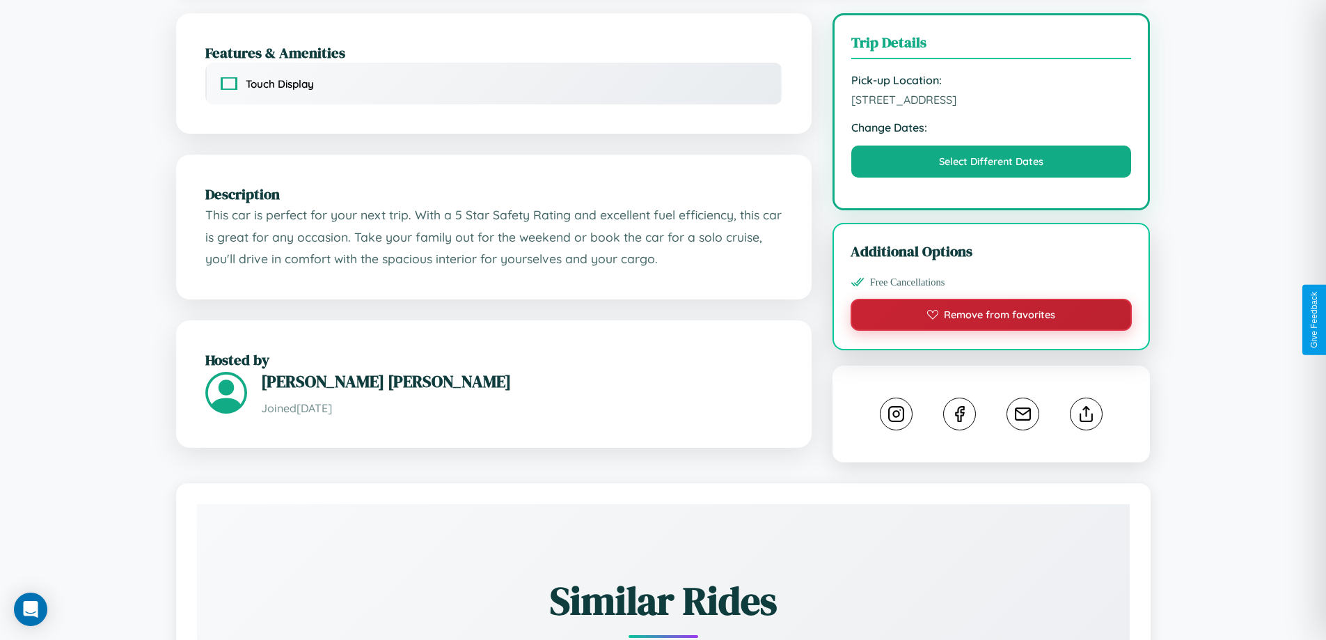
scroll to position [457, 0]
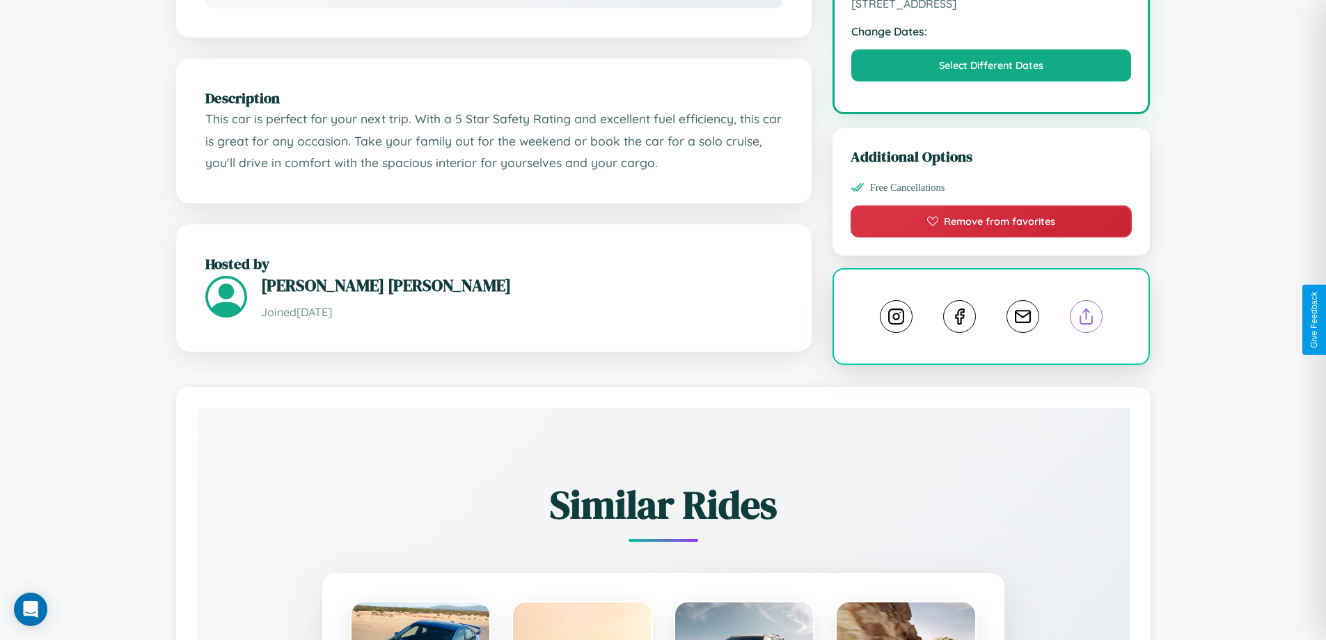
click at [1086, 318] on line at bounding box center [1086, 314] width 0 height 10
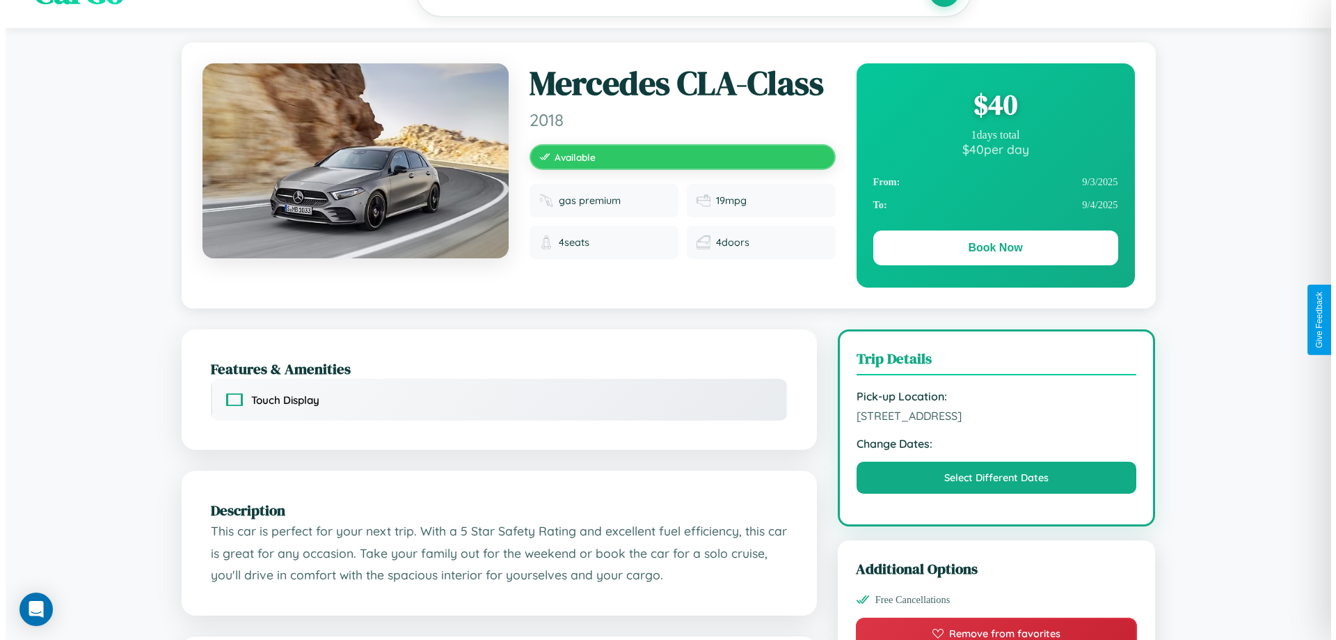
scroll to position [0, 0]
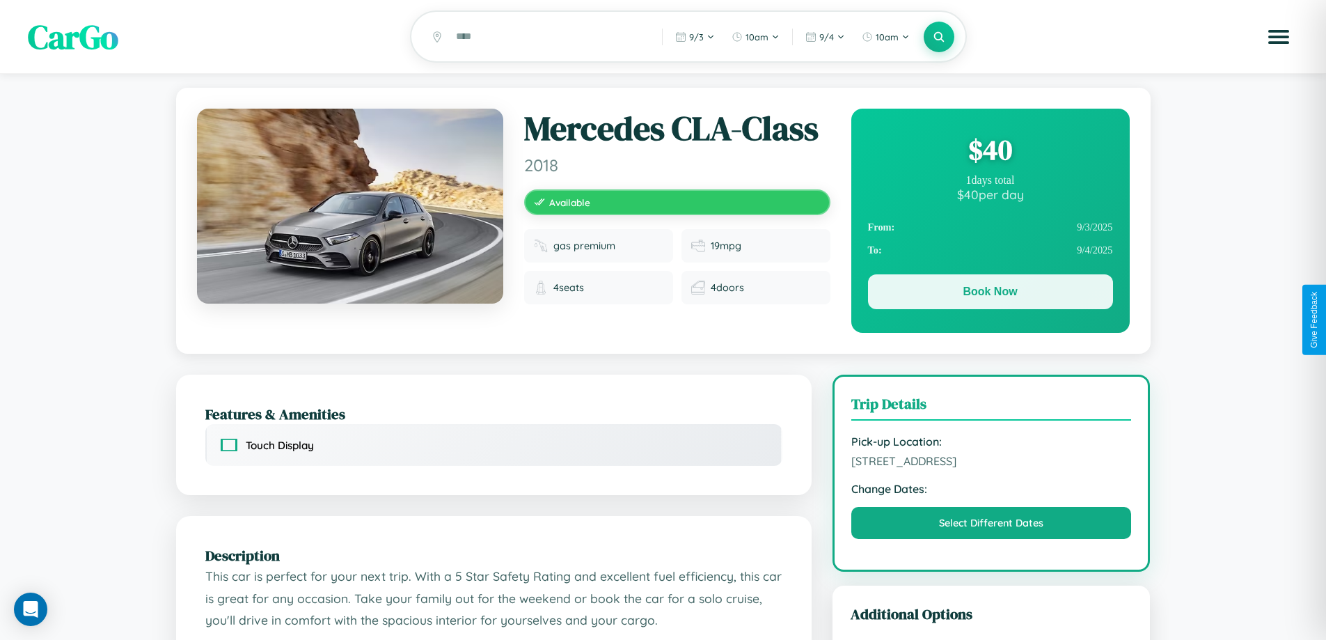
click at [990, 294] on button "Book Now" at bounding box center [990, 291] width 245 height 35
